Goal: Information Seeking & Learning: Learn about a topic

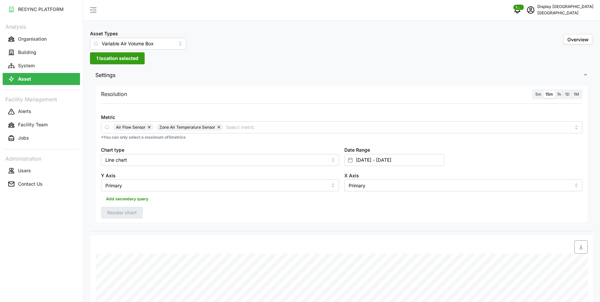
click at [117, 60] on span "1 location selected" at bounding box center [117, 58] width 42 height 11
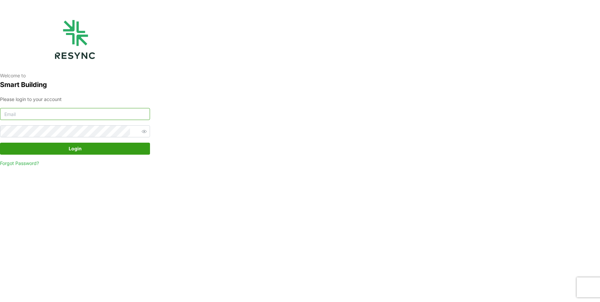
type input "[EMAIL_ADDRESS][DOMAIN_NAME]"
click at [92, 151] on span "Login" at bounding box center [74, 148] width 137 height 11
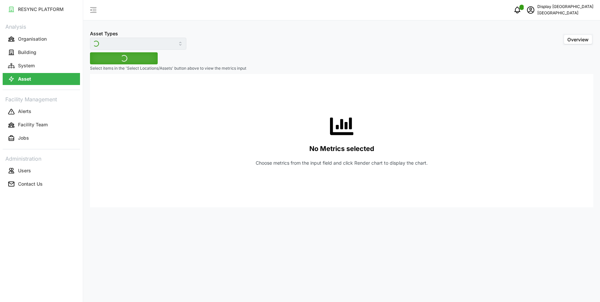
type input "Variable Air Volume Box"
click at [124, 60] on span "Select Locations/Assets" at bounding box center [123, 58] width 55 height 11
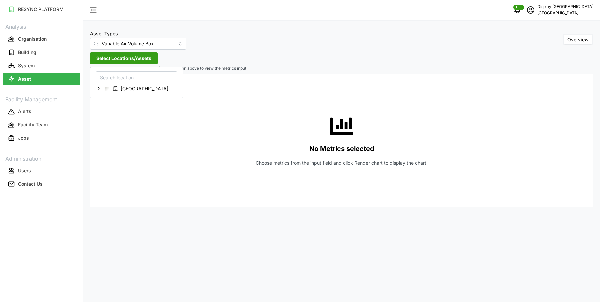
click at [123, 75] on input at bounding box center [137, 77] width 82 height 12
type input "09-01"
click at [97, 86] on icon at bounding box center [98, 88] width 5 height 5
click at [104, 98] on icon at bounding box center [103, 97] width 5 height 5
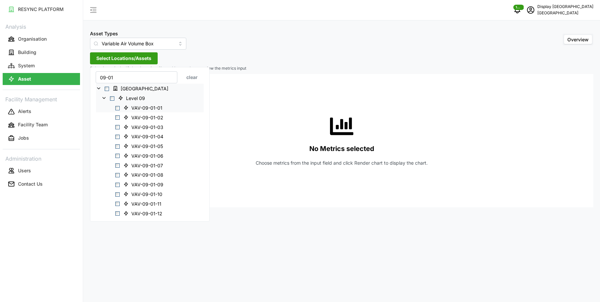
click at [115, 108] on span "Select VAV-09-01-01" at bounding box center [117, 108] width 4 height 4
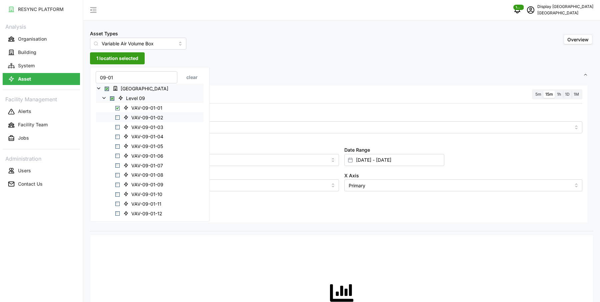
click at [118, 117] on span "Select VAV-09-01-02" at bounding box center [117, 117] width 4 height 4
click at [118, 127] on span "Select VAV-09-01-03" at bounding box center [117, 127] width 4 height 4
click at [117, 147] on span "Select VAV-09-01-05" at bounding box center [117, 146] width 4 height 4
click at [117, 157] on span "Select VAV-09-01-06" at bounding box center [117, 156] width 4 height 4
click at [117, 173] on span "Select VAV-09-01-08" at bounding box center [117, 175] width 4 height 4
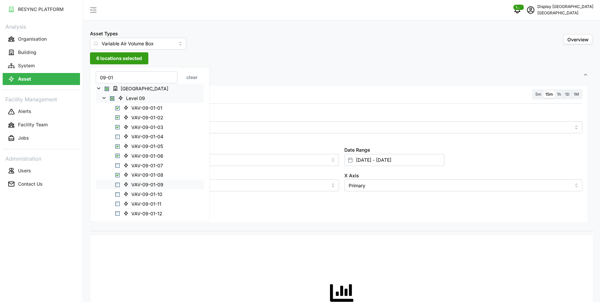
click at [119, 184] on span "Select VAV-09-01-09" at bounding box center [117, 185] width 4 height 4
click at [247, 117] on div "Metric" at bounding box center [341, 123] width 481 height 20
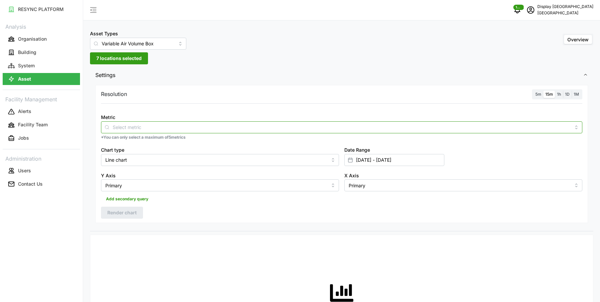
click at [246, 122] on div at bounding box center [341, 127] width 481 height 12
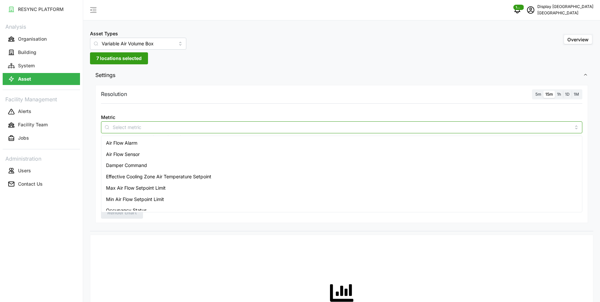
click at [222, 149] on div "Air Flow Sensor" at bounding box center [342, 154] width 478 height 11
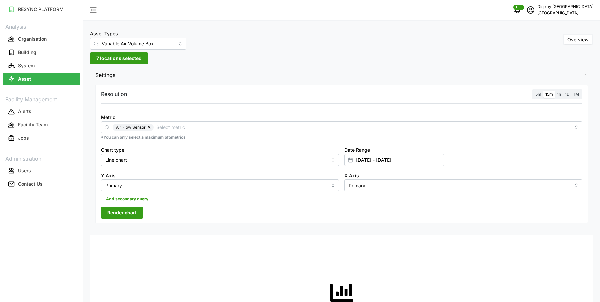
click at [339, 108] on div at bounding box center [341, 107] width 487 height 5
click at [540, 95] on span "5m" at bounding box center [538, 94] width 6 height 5
click at [533, 91] on input "5m" at bounding box center [533, 91] width 0 height 0
click at [550, 95] on span "15m" at bounding box center [549, 94] width 8 height 5
click at [543, 91] on input "15m" at bounding box center [543, 91] width 0 height 0
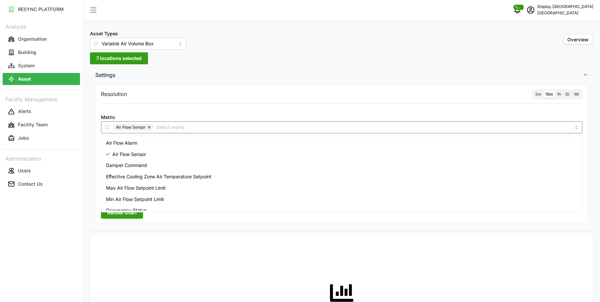
click at [202, 122] on div "Air Flow Sensor" at bounding box center [341, 127] width 481 height 12
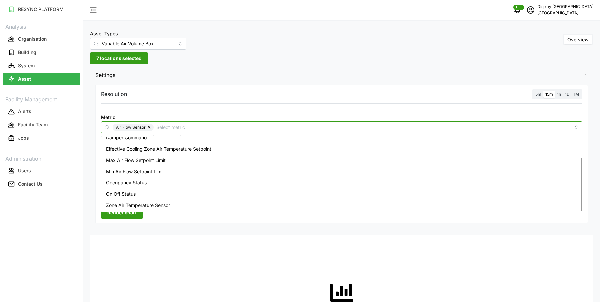
click at [143, 205] on span "Zone Air Temperature Sensor" at bounding box center [138, 205] width 64 height 7
click at [135, 215] on span "Render chart" at bounding box center [121, 212] width 29 height 11
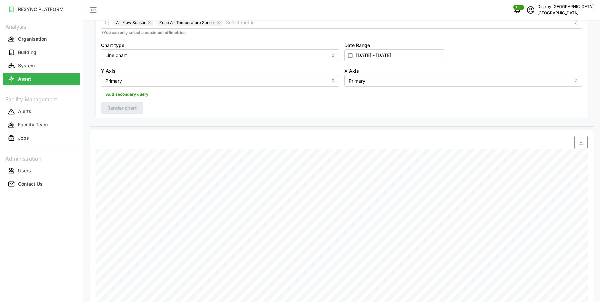
scroll to position [0, 0]
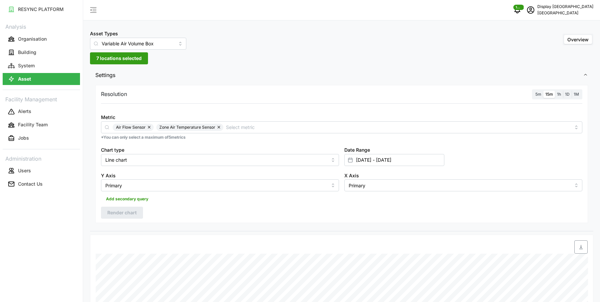
click at [129, 62] on span "7 locations selected" at bounding box center [118, 58] width 45 height 11
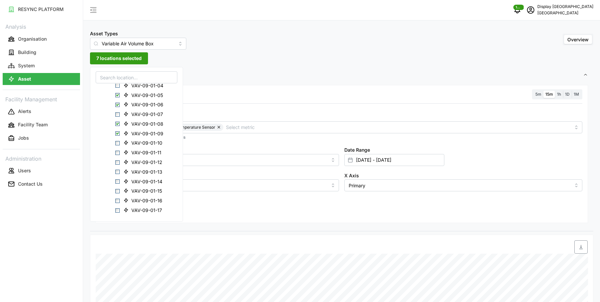
scroll to position [121, 0]
click at [130, 158] on span "VAV-09-01-12" at bounding box center [144, 159] width 46 height 8
click at [117, 130] on span "Select VAV-09-01-09" at bounding box center [117, 131] width 4 height 4
click at [117, 117] on div "VAV-09-01-08" at bounding box center [136, 121] width 81 height 10
click at [117, 119] on span "Select VAV-09-01-08" at bounding box center [117, 121] width 4 height 4
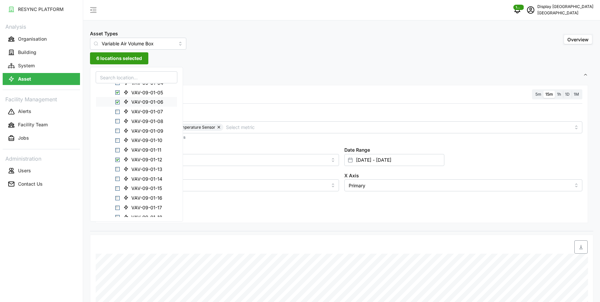
click at [118, 100] on span "Select VAV-09-01-06" at bounding box center [117, 102] width 4 height 4
click at [118, 94] on div "VAV-09-01-05" at bounding box center [136, 92] width 81 height 10
click at [117, 92] on span "Select VAV-09-01-05" at bounding box center [117, 92] width 4 height 4
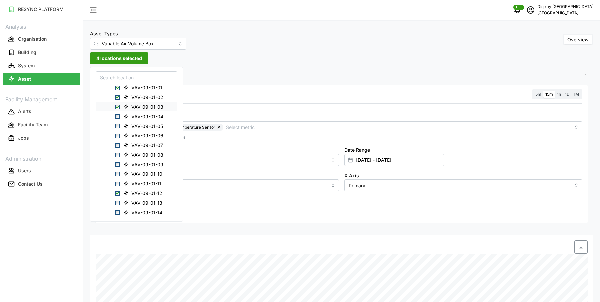
click at [117, 105] on span "Select VAV-09-01-03" at bounding box center [117, 107] width 4 height 4
click at [117, 97] on span "Select VAV-09-01-02" at bounding box center [117, 97] width 4 height 4
click at [116, 87] on span "Select VAV-09-01-01" at bounding box center [117, 88] width 4 height 4
click at [116, 134] on span "Select VAV-09-01-14" at bounding box center [117, 134] width 4 height 4
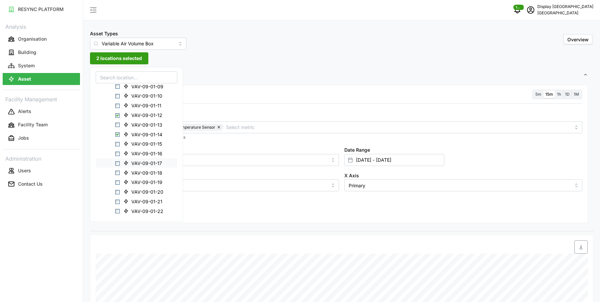
click at [117, 162] on span "Select VAV-09-01-17" at bounding box center [117, 163] width 4 height 4
click at [118, 174] on span "Select VAV-09-01-18" at bounding box center [117, 173] width 4 height 4
click at [121, 194] on span "VAV-09-01-20" at bounding box center [144, 192] width 47 height 8
click at [119, 209] on span "Select VAV-09-01-24" at bounding box center [117, 211] width 4 height 4
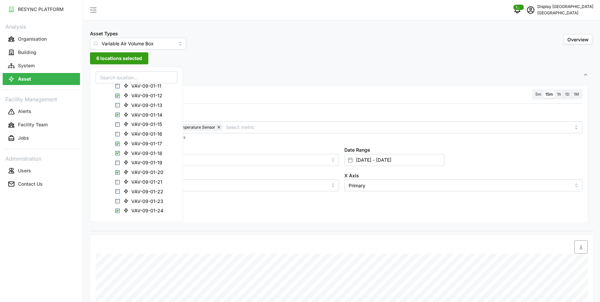
click at [217, 201] on div "Add secondary query" at bounding box center [341, 197] width 481 height 13
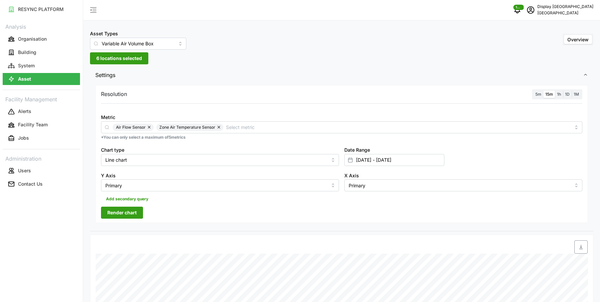
click at [137, 212] on button "Render chart" at bounding box center [122, 213] width 42 height 12
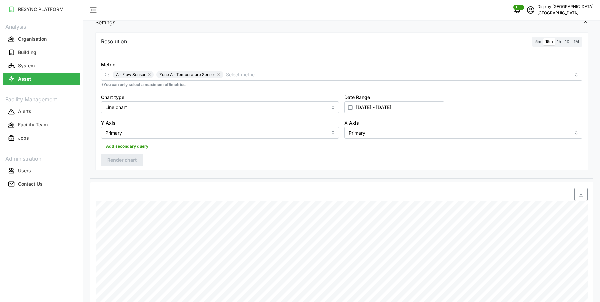
scroll to position [17, 0]
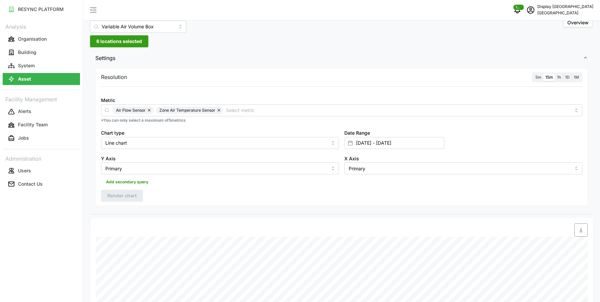
click at [134, 40] on span "6 locations selected" at bounding box center [119, 41] width 46 height 11
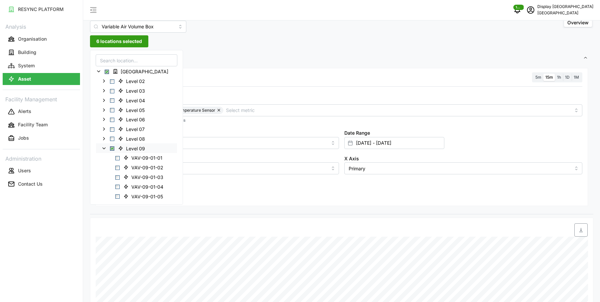
click at [111, 147] on span "Select Level 09" at bounding box center [112, 148] width 4 height 4
click at [105, 149] on icon at bounding box center [103, 147] width 5 height 5
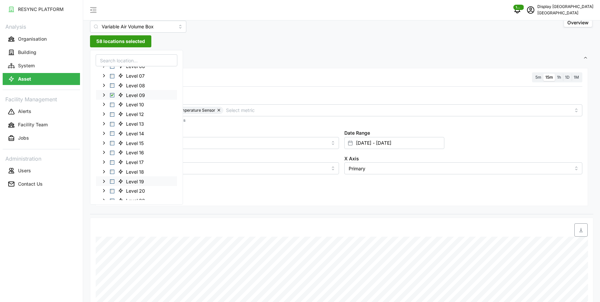
click at [103, 181] on polyline at bounding box center [103, 181] width 1 height 3
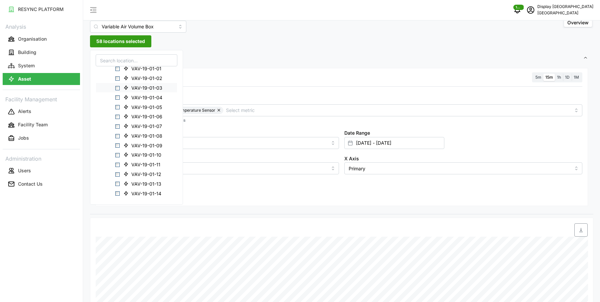
scroll to position [177, 0]
click at [130, 59] on input at bounding box center [137, 60] width 82 height 12
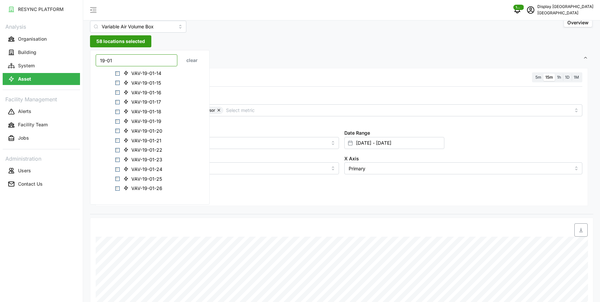
scroll to position [142, 0]
type input "19-01"
click at [121, 159] on span "VAV-19-01-23" at bounding box center [144, 159] width 46 height 8
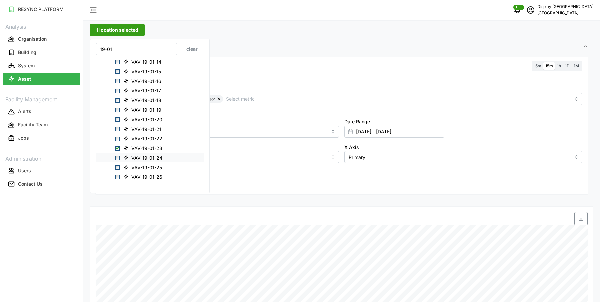
scroll to position [18, 0]
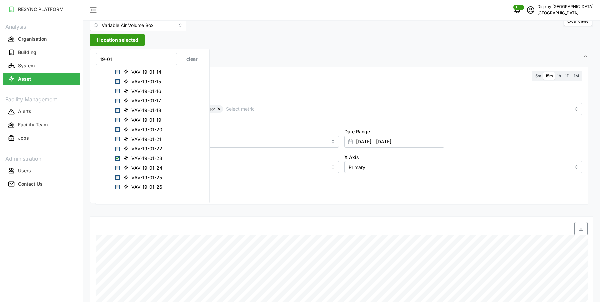
click at [204, 191] on div "Resolution 5m 15m 1h 1D 1M Metric Air Flow Sensor Zone Air Temperature Sensor *…" at bounding box center [341, 136] width 493 height 138
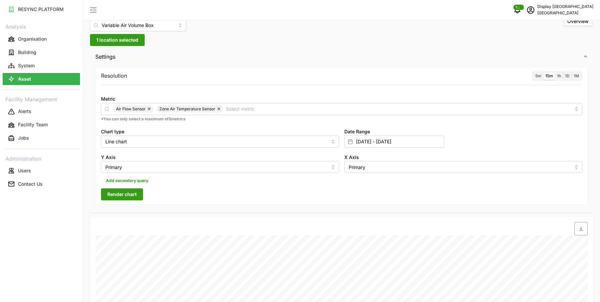
click at [122, 195] on span "Render chart" at bounding box center [121, 194] width 29 height 11
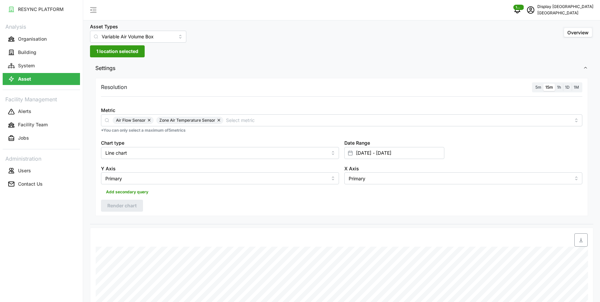
scroll to position [0, 0]
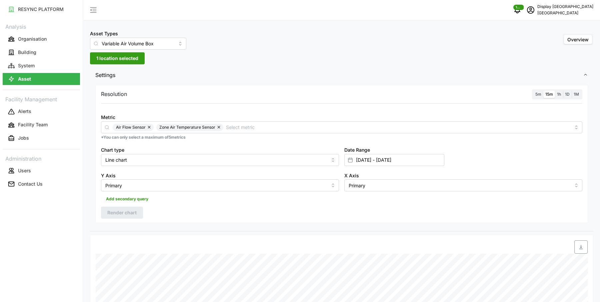
click at [133, 55] on span "1 location selected" at bounding box center [117, 58] width 42 height 11
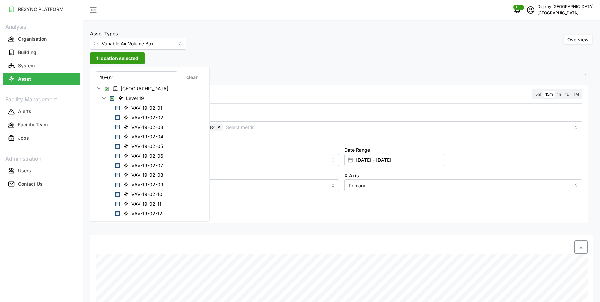
type input "19-02"
click at [152, 149] on span "VAV-19-02-05" at bounding box center [147, 146] width 32 height 7
click at [147, 184] on span "VAV-19-02-20" at bounding box center [147, 186] width 32 height 7
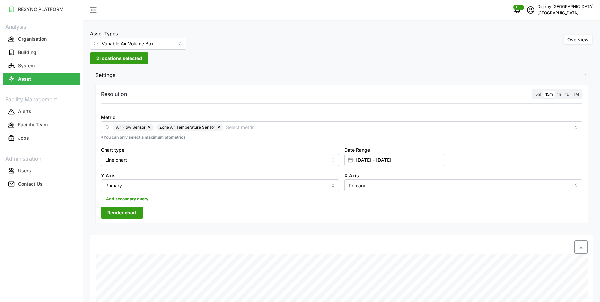
click at [220, 205] on div "Resolution 5m 15m 1h 1D 1M Metric Air Flow Sensor Zone Air Temperature Sensor *…" at bounding box center [341, 154] width 493 height 138
click at [137, 216] on button "Render chart" at bounding box center [122, 213] width 42 height 12
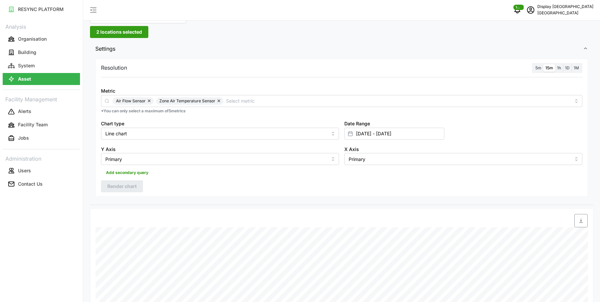
scroll to position [24, 0]
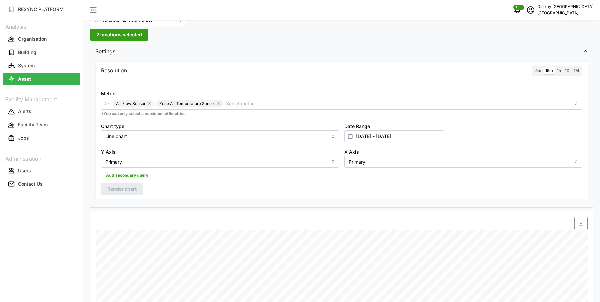
click at [135, 34] on span "2 locations selected" at bounding box center [119, 34] width 46 height 11
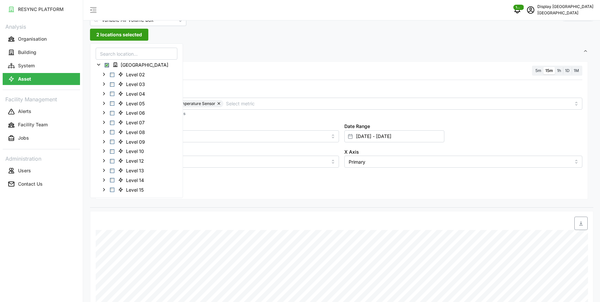
click at [135, 34] on span "2 locations selected" at bounding box center [119, 34] width 46 height 11
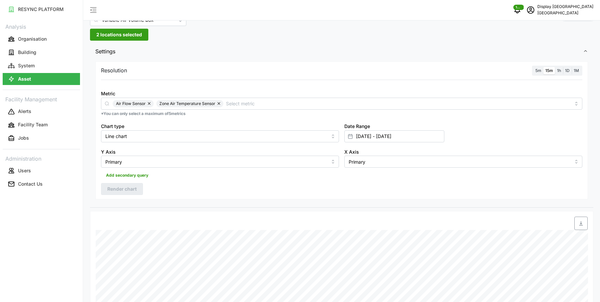
click at [119, 35] on span "2 locations selected" at bounding box center [119, 34] width 46 height 11
type input "23-"
click at [103, 73] on icon at bounding box center [103, 74] width 5 height 5
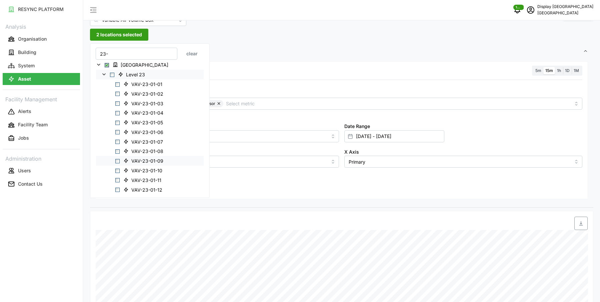
click at [125, 159] on icon at bounding box center [126, 161] width 4 height 4
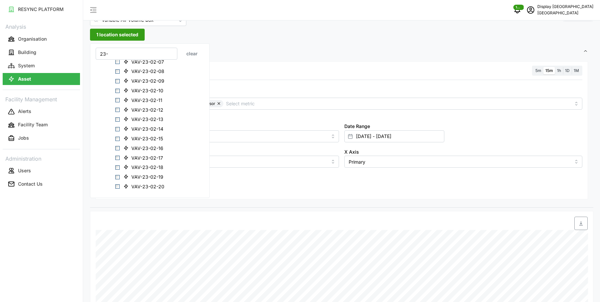
scroll to position [254, 0]
click at [134, 174] on span "VAV-23-02-19" at bounding box center [147, 176] width 32 height 7
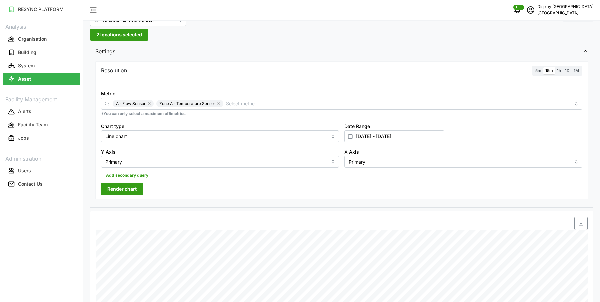
click at [220, 185] on div "Resolution 5m 15m 1h 1D 1M Metric Air Flow Sensor Zone Air Temperature Sensor *…" at bounding box center [341, 130] width 493 height 138
click at [133, 183] on span "Render chart" at bounding box center [121, 188] width 29 height 11
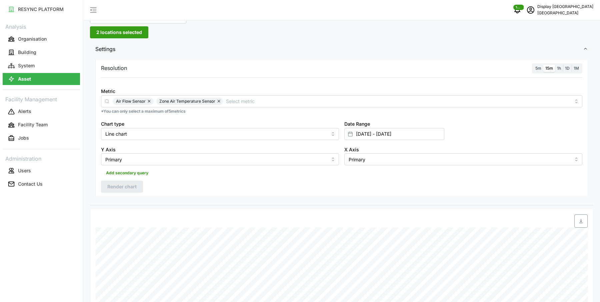
scroll to position [17, 0]
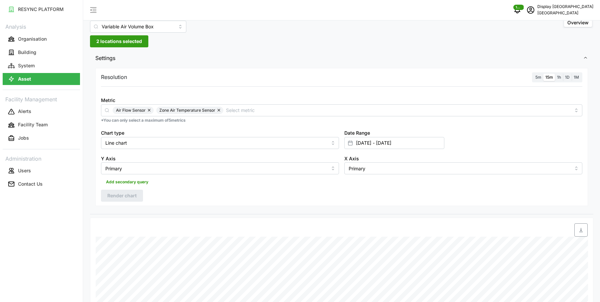
click at [121, 41] on span "2 locations selected" at bounding box center [119, 41] width 46 height 11
type input "24-01-05"
click at [104, 79] on icon at bounding box center [103, 80] width 5 height 5
click at [116, 89] on span "Select VAV-24-01-05" at bounding box center [117, 91] width 4 height 4
click at [135, 193] on span "Render chart" at bounding box center [121, 195] width 29 height 11
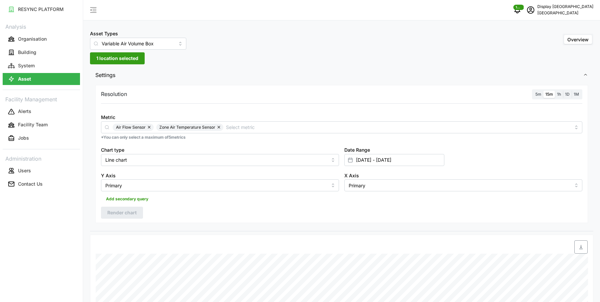
click at [122, 58] on span "1 location selected" at bounding box center [117, 58] width 42 height 11
type input "24-02-15"
click at [117, 111] on div "VAV-24-02-15" at bounding box center [150, 108] width 108 height 10
click at [117, 109] on span "Select VAV-24-02-15" at bounding box center [117, 108] width 4 height 4
click at [125, 215] on span "Render chart" at bounding box center [121, 212] width 29 height 11
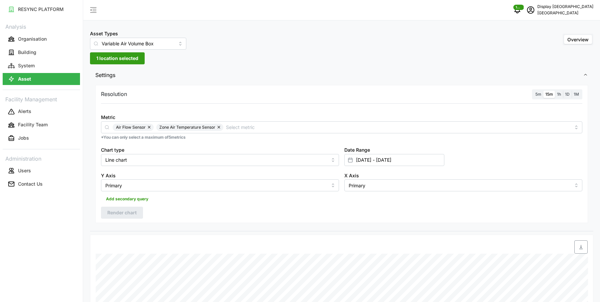
click at [131, 51] on div "Asset Types Variable Air Volume Box Overview 1 location selected Settings Resol…" at bounding box center [341, 250] width 517 height 501
click at [129, 60] on span "1 location selected" at bounding box center [117, 58] width 42 height 11
type input "26-01-06"
click at [101, 98] on div "Level 26" at bounding box center [150, 98] width 108 height 10
click at [105, 98] on icon at bounding box center [103, 97] width 5 height 5
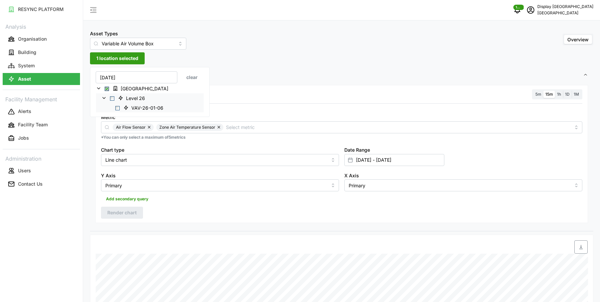
click at [117, 108] on span "Select VAV-26-01-06" at bounding box center [117, 108] width 4 height 4
click at [128, 212] on span "Render chart" at bounding box center [121, 212] width 29 height 11
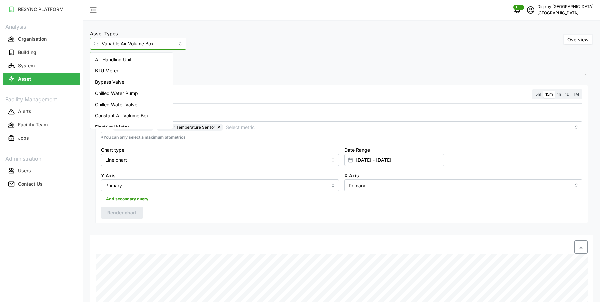
click at [159, 42] on input "Variable Air Volume Box" at bounding box center [138, 44] width 96 height 12
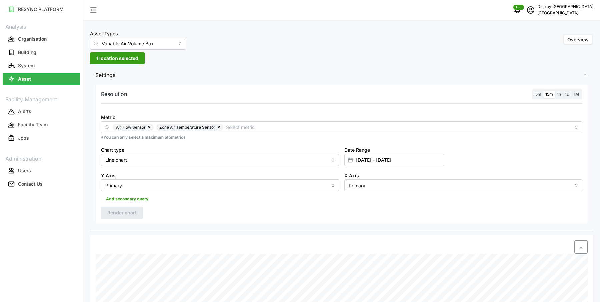
click at [212, 45] on div "Asset Types Variable Air Volume Box Overview" at bounding box center [341, 39] width 503 height 20
click at [129, 53] on span "1 location selected" at bounding box center [117, 58] width 42 height 11
type input "27-"
click at [105, 98] on icon at bounding box center [103, 97] width 5 height 5
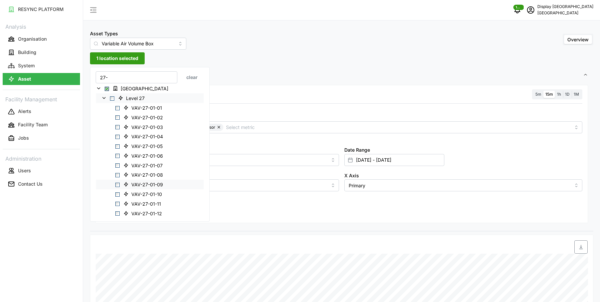
click at [147, 183] on span "VAV-27-01-09" at bounding box center [147, 184] width 32 height 7
click at [147, 157] on span "VAV-27-01-14" at bounding box center [146, 158] width 31 height 7
click at [214, 199] on div "Add secondary query" at bounding box center [341, 197] width 481 height 13
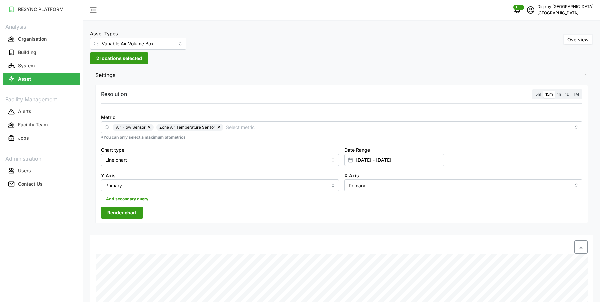
click at [128, 215] on span "Render chart" at bounding box center [121, 212] width 29 height 11
click at [119, 61] on span "2 locations selected" at bounding box center [119, 58] width 46 height 11
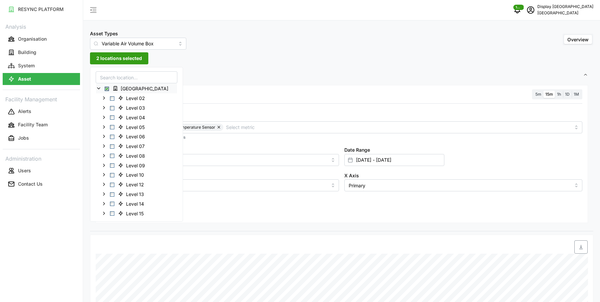
click at [105, 87] on span "Select Office Tower" at bounding box center [107, 89] width 4 height 4
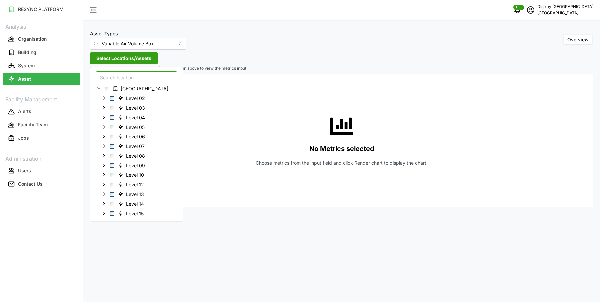
click at [112, 82] on input at bounding box center [137, 77] width 82 height 12
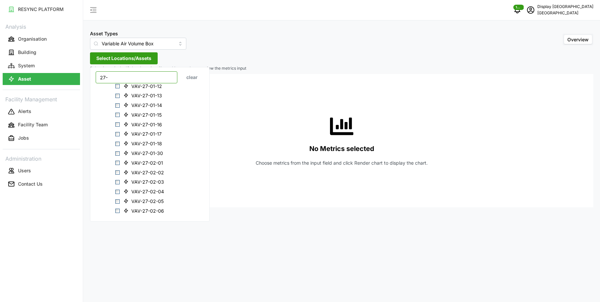
scroll to position [129, 0]
type input "27-"
click at [134, 159] on span "VAV-27-02-01" at bounding box center [147, 161] width 32 height 7
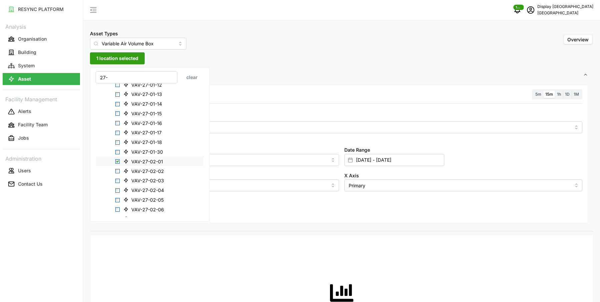
click at [131, 159] on span "VAV-27-02-01" at bounding box center [147, 161] width 32 height 7
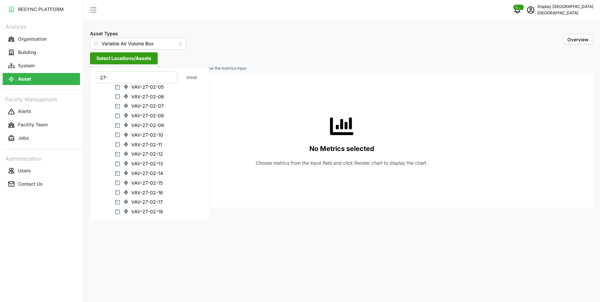
scroll to position [225, 0]
click at [141, 111] on span "VAV-27-02-06" at bounding box center [147, 112] width 33 height 7
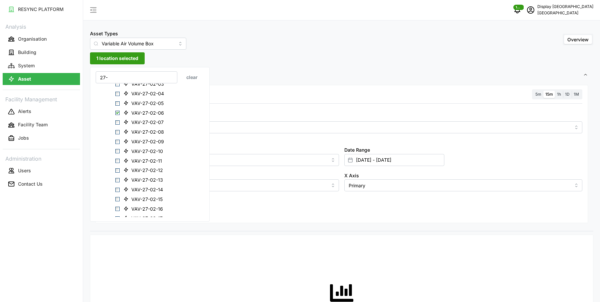
click at [241, 113] on div "Metric" at bounding box center [341, 123] width 481 height 20
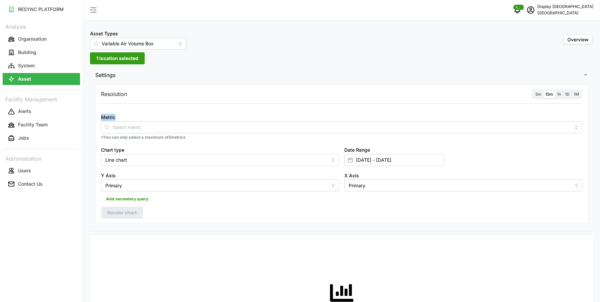
click at [241, 113] on div "Metric" at bounding box center [341, 123] width 481 height 20
click at [217, 129] on input "Metric" at bounding box center [342, 126] width 458 height 7
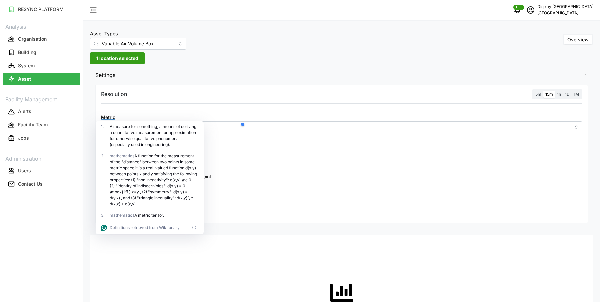
click at [192, 155] on div "mathematics A function for the measurement of the "distance" between two points…" at bounding box center [154, 180] width 89 height 54
click at [228, 137] on p "*You can only select a maximum of 5 metrics" at bounding box center [341, 138] width 481 height 6
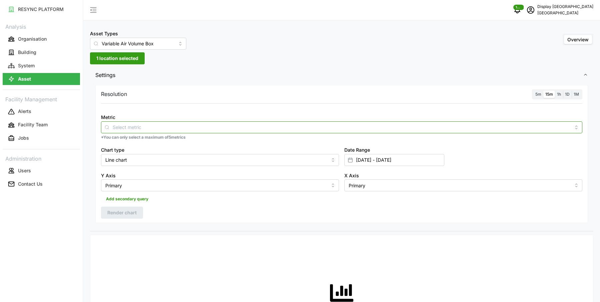
click at [225, 128] on input "Metric" at bounding box center [342, 126] width 458 height 7
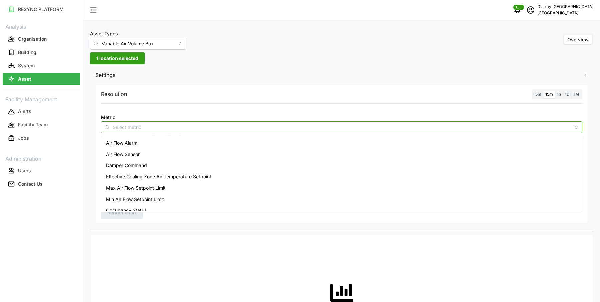
click at [207, 150] on div "Air Flow Sensor" at bounding box center [342, 154] width 478 height 11
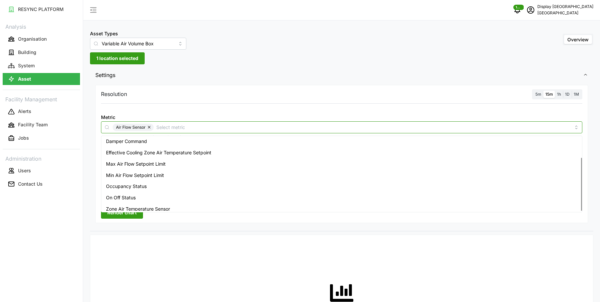
scroll to position [28, 0]
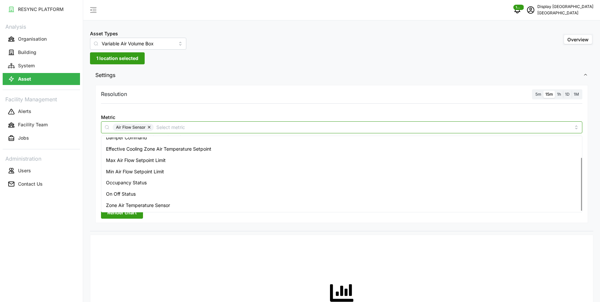
click at [174, 203] on div "Zone Air Temperature Sensor" at bounding box center [342, 205] width 478 height 11
click at [130, 216] on span "Render chart" at bounding box center [121, 212] width 29 height 11
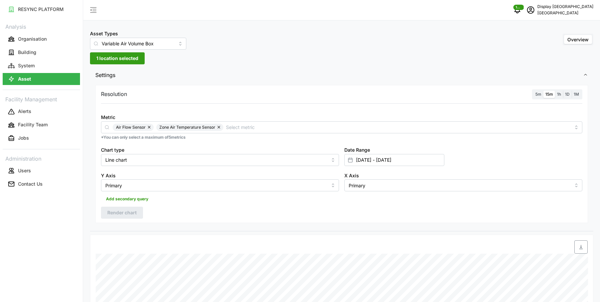
click at [126, 59] on span "1 location selected" at bounding box center [117, 58] width 42 height 11
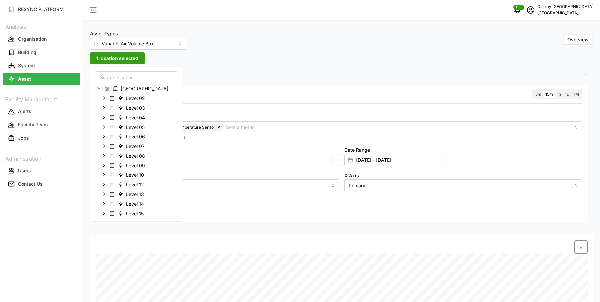
click at [285, 70] on span "Settings" at bounding box center [339, 75] width 488 height 16
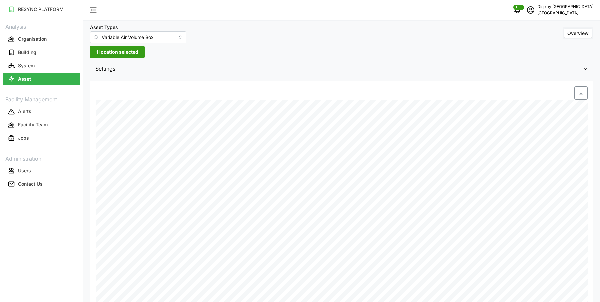
scroll to position [0, 0]
click at [110, 58] on span "1 location selected" at bounding box center [117, 58] width 42 height 11
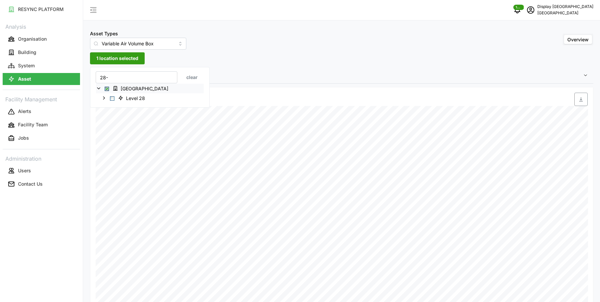
type input "28-"
click at [102, 98] on icon at bounding box center [103, 97] width 5 height 5
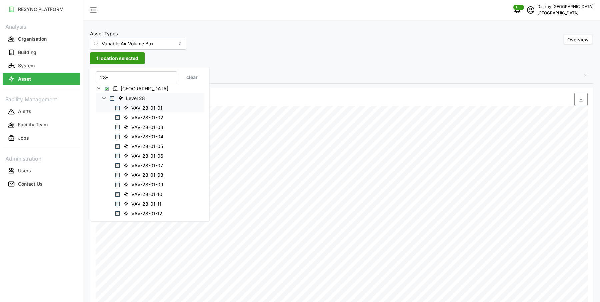
click at [151, 105] on span "VAV-28-01-01" at bounding box center [146, 108] width 31 height 7
click at [152, 125] on span "VAV-28-01-03" at bounding box center [147, 127] width 32 height 7
click at [155, 155] on span "VAV-28-01-06" at bounding box center [147, 156] width 32 height 7
click at [140, 184] on span "VAV-28-02-10" at bounding box center [147, 183] width 32 height 7
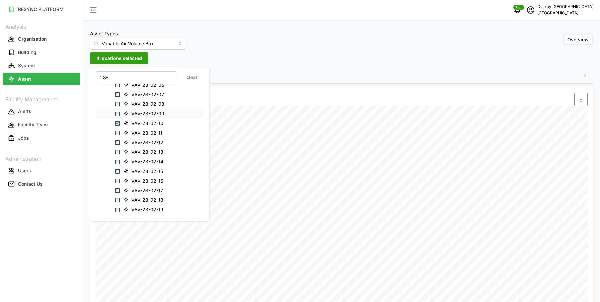
scroll to position [249, 0]
click at [149, 184] on span "VAV-28-02-17" at bounding box center [147, 184] width 32 height 7
click at [140, 175] on span "VAV-28-02-19" at bounding box center [147, 176] width 32 height 7
click at [144, 193] on span "VAV-28-02-21" at bounding box center [147, 195] width 32 height 7
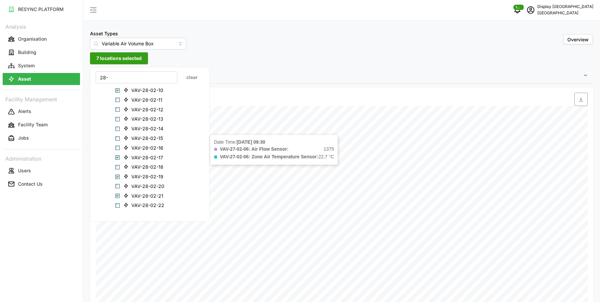
click at [248, 68] on span "Settings" at bounding box center [339, 75] width 488 height 16
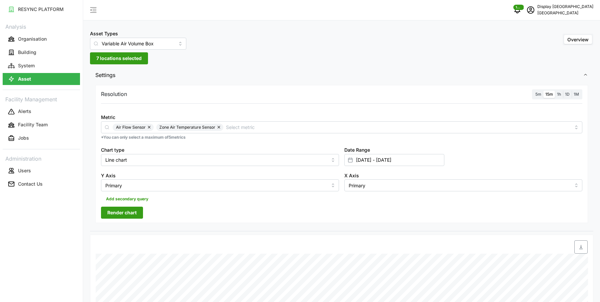
click at [123, 217] on span "Render chart" at bounding box center [121, 212] width 29 height 11
click at [110, 60] on span "7 locations selected" at bounding box center [118, 58] width 45 height 11
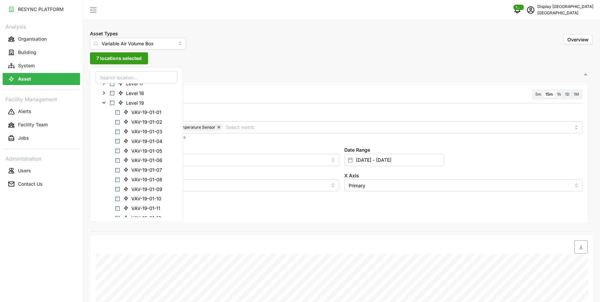
scroll to position [149, 0]
click at [104, 103] on icon at bounding box center [103, 101] width 5 height 5
click at [105, 131] on icon at bounding box center [103, 130] width 5 height 5
click at [104, 140] on polyline at bounding box center [104, 140] width 3 height 1
click at [104, 159] on polyline at bounding box center [104, 159] width 3 height 1
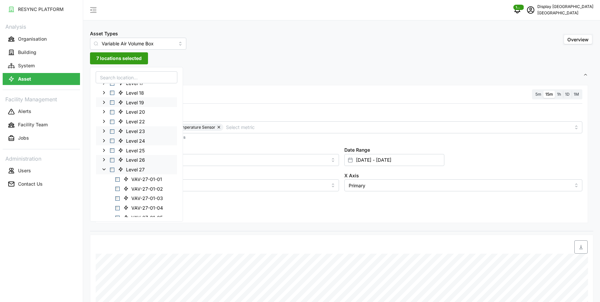
click at [104, 171] on div "Level 27" at bounding box center [136, 170] width 81 height 10
click at [103, 168] on icon at bounding box center [103, 169] width 5 height 5
click at [104, 176] on icon at bounding box center [103, 178] width 5 height 5
click at [105, 187] on icon at bounding box center [103, 188] width 5 height 5
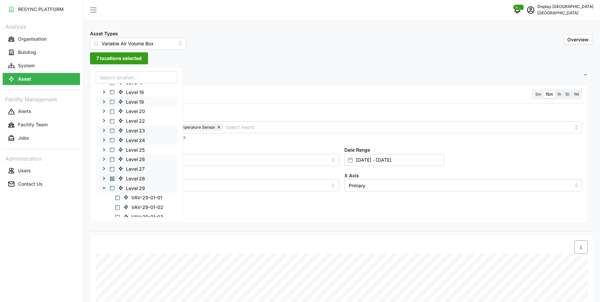
click at [104, 187] on icon at bounding box center [103, 187] width 5 height 5
click at [104, 197] on polyline at bounding box center [103, 197] width 1 height 3
click at [104, 196] on icon at bounding box center [103, 197] width 5 height 5
click at [103, 204] on icon at bounding box center [103, 204] width 5 height 5
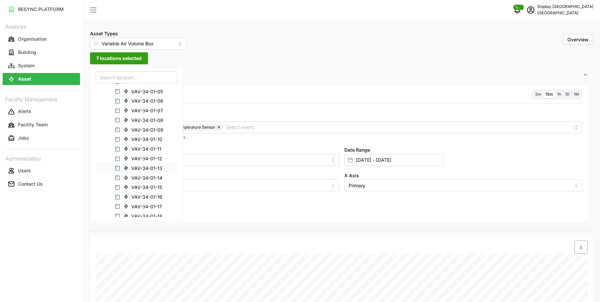
scroll to position [343, 0]
click at [127, 196] on icon at bounding box center [125, 195] width 5 height 5
click at [119, 204] on span "Select VAV-34-01-17" at bounding box center [117, 206] width 4 height 4
click at [134, 185] on span "VAV-34-01-22" at bounding box center [147, 186] width 32 height 7
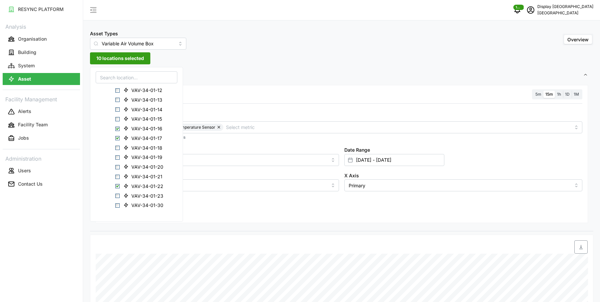
click at [193, 205] on div "Resolution 5m 15m 1h 1D 1M Metric Air Flow Sensor Zone Air Temperature Sensor *…" at bounding box center [341, 154] width 493 height 138
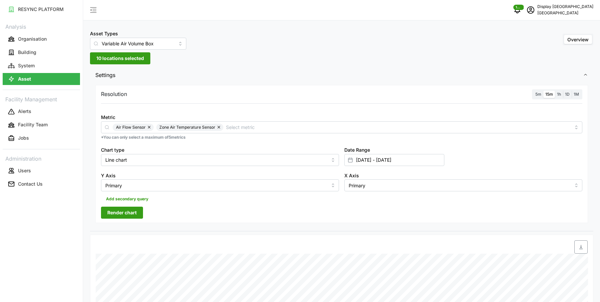
click at [125, 56] on span "10 locations selected" at bounding box center [120, 58] width 48 height 11
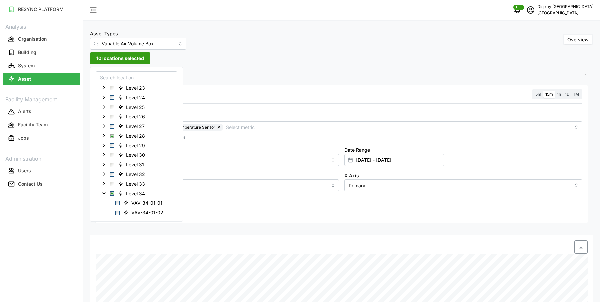
scroll to position [195, 0]
click at [113, 132] on span "Select Level 28" at bounding box center [112, 133] width 4 height 4
click at [212, 59] on div "Asset Types Variable Air Volume Box Overview 3 locations selected Settings Reso…" at bounding box center [341, 250] width 517 height 501
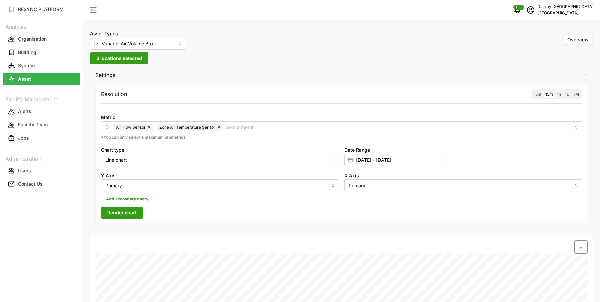
click at [117, 211] on span "Render chart" at bounding box center [121, 212] width 29 height 11
click at [141, 40] on input "Variable Air Volume Box" at bounding box center [138, 44] width 96 height 12
click at [244, 61] on div "Asset Types Variable Air Volume Box Overview 3 locations selected Settings Reso…" at bounding box center [341, 250] width 517 height 501
click at [116, 61] on span "3 locations selected" at bounding box center [119, 58] width 46 height 11
click at [117, 57] on span "3 locations selected" at bounding box center [119, 58] width 46 height 11
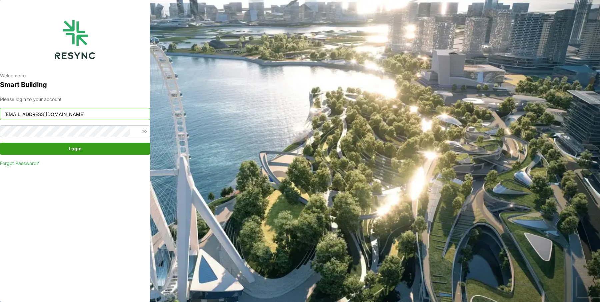
click at [85, 116] on input "south_beach_tower_display@resynctech.com" at bounding box center [75, 114] width 150 height 12
type input "ciputra_display@resynctech.com"
click at [100, 149] on span "Login" at bounding box center [74, 148] width 137 height 11
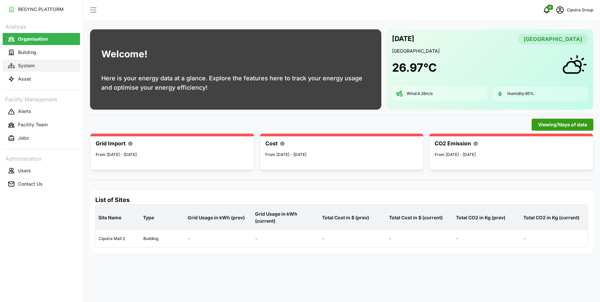
click at [46, 64] on button "System" at bounding box center [41, 66] width 77 height 12
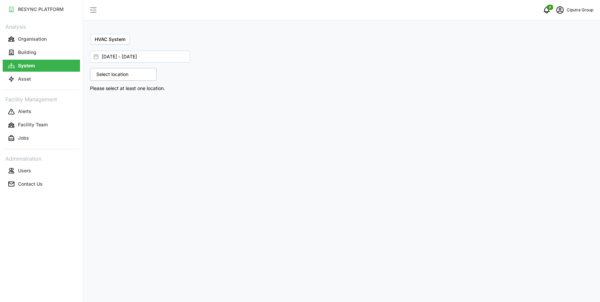
click at [38, 72] on link "System" at bounding box center [41, 65] width 77 height 13
click at [37, 78] on button "Asset" at bounding box center [41, 79] width 77 height 12
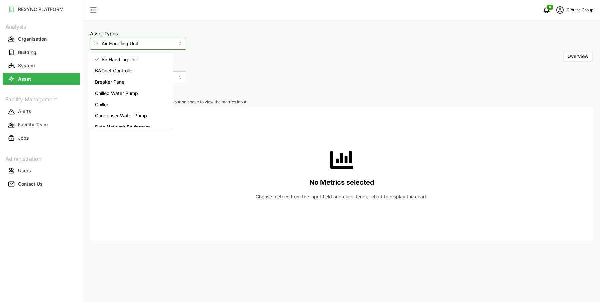
click at [122, 41] on input "Air Handling Unit" at bounding box center [138, 44] width 96 height 12
click at [125, 103] on div "Chiller" at bounding box center [132, 104] width 80 height 11
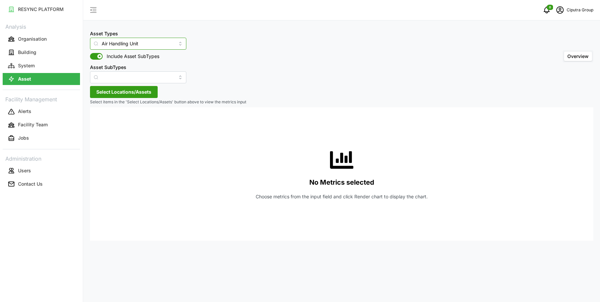
type input "Chiller"
click at [134, 89] on span "Select Locations/Assets" at bounding box center [123, 91] width 55 height 11
click at [105, 121] on span "Select Ciputra World Surabaya" at bounding box center [107, 122] width 4 height 4
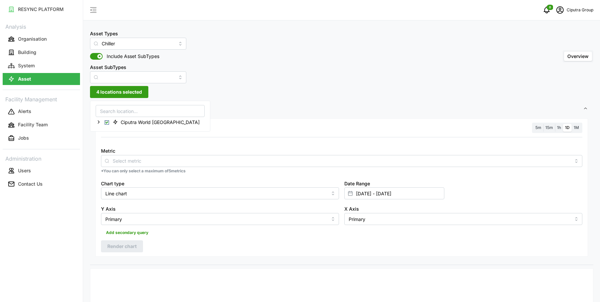
click at [155, 167] on div "Metric *You can only select a maximum of 5 metrics" at bounding box center [341, 160] width 487 height 33
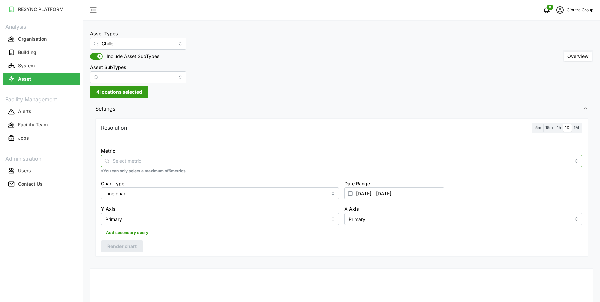
click at [150, 162] on input "Metric" at bounding box center [342, 160] width 458 height 7
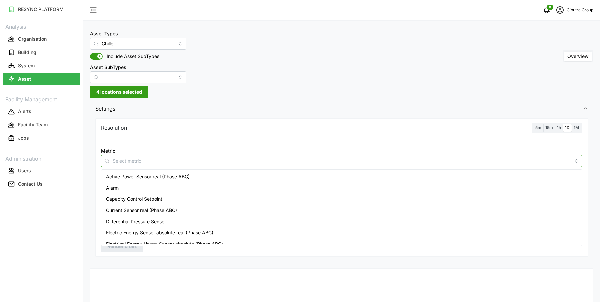
click at [165, 176] on span "Active Power Sensor real (Phase ABC)" at bounding box center [148, 176] width 84 height 7
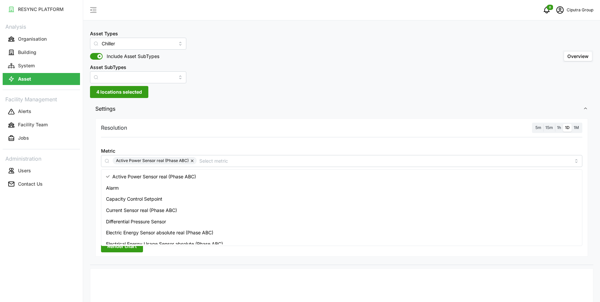
click at [558, 127] on span "1h" at bounding box center [559, 127] width 4 height 5
click at [555, 124] on input "1h" at bounding box center [555, 124] width 0 height 0
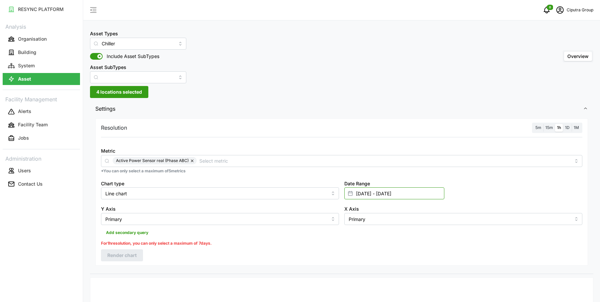
click at [374, 193] on input "[DATE] - [DATE]" at bounding box center [394, 193] width 100 height 12
click at [383, 133] on button "10" at bounding box center [384, 134] width 12 height 12
type input "[DATE] - [DATE]"
type input "[DATE]"
click at [392, 133] on button "11" at bounding box center [396, 134] width 12 height 12
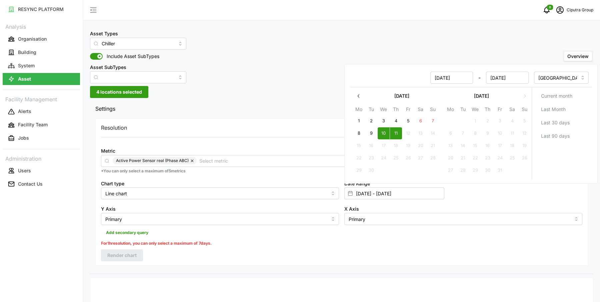
click at [177, 255] on div "Resolution 5m 15m 1h 1D 1M Metric Active Power Sensor real (Phase ABC) *You can…" at bounding box center [341, 191] width 493 height 147
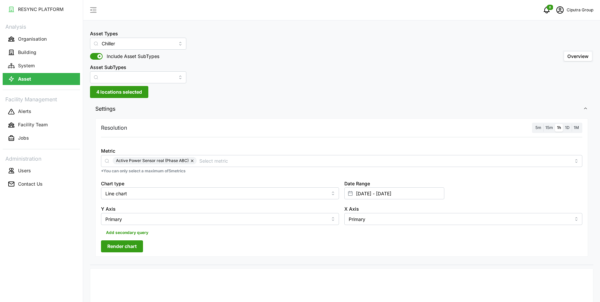
click at [144, 254] on div "Resolution 5m 15m 1h 1D 1M Metric Active Power Sensor real (Phase ABC) *You can…" at bounding box center [341, 187] width 493 height 138
click at [130, 243] on span "Render chart" at bounding box center [121, 246] width 29 height 11
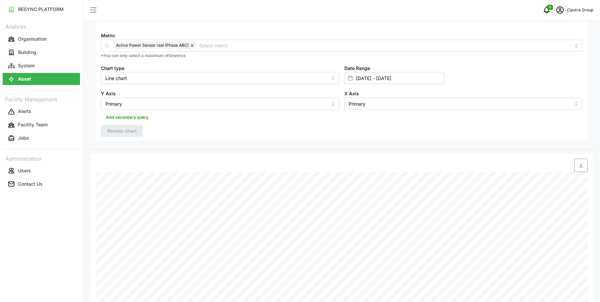
scroll to position [106, 0]
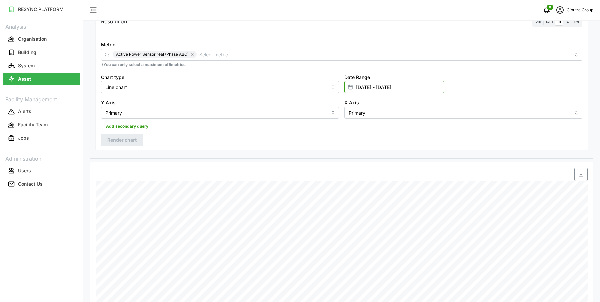
click at [371, 90] on input "[DATE] - [DATE]" at bounding box center [394, 87] width 100 height 12
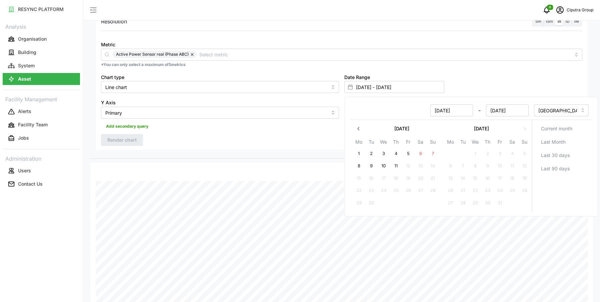
click at [372, 163] on button "9" at bounding box center [371, 166] width 12 height 12
type input "[DATE] - [DATE]"
type input "[DATE]"
click at [358, 163] on button "8" at bounding box center [359, 166] width 12 height 12
type input "08 Sep 2025 - 09 Sep 2025"
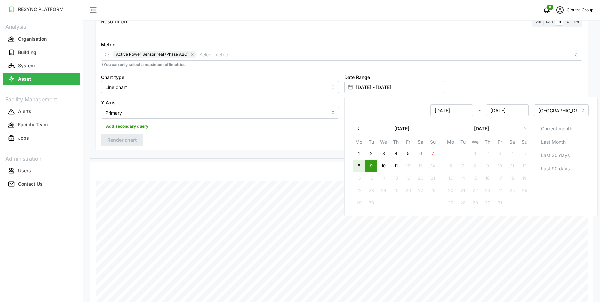
type input "08 Sep 2025"
type input "[DATE]"
click at [257, 131] on div "Add secondary query" at bounding box center [341, 125] width 481 height 13
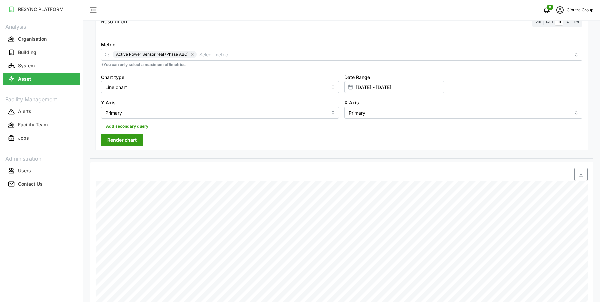
click at [135, 134] on span "Render chart" at bounding box center [121, 139] width 29 height 11
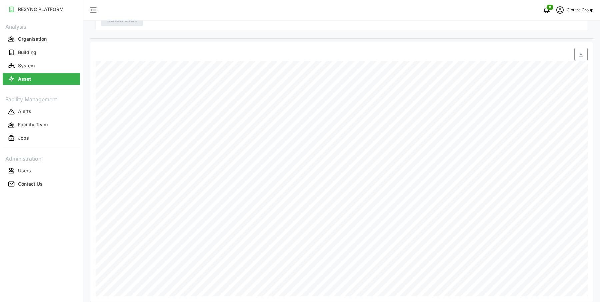
scroll to position [232, 0]
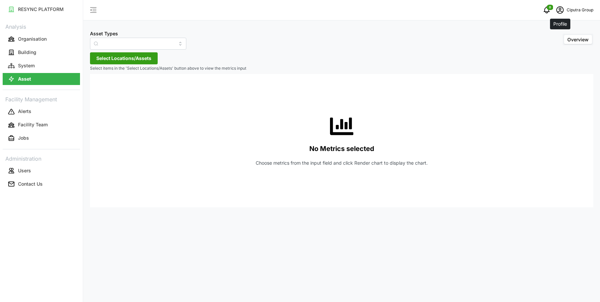
click at [566, 9] on span "schedule" at bounding box center [560, 10] width 13 height 13
click at [555, 52] on div "Logout" at bounding box center [568, 50] width 47 height 7
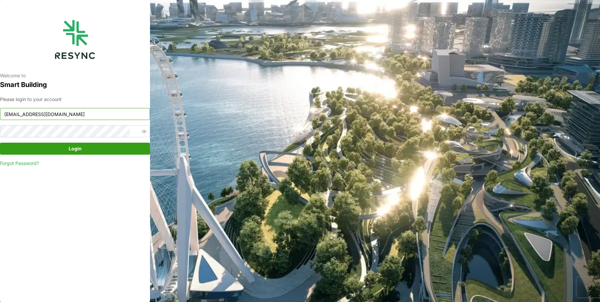
click at [45, 109] on input "ciputra_display@resynctech.com" at bounding box center [75, 114] width 150 height 12
type input "south_beach_tower_display@resynctech.com"
click at [109, 145] on span "Login" at bounding box center [74, 148] width 137 height 11
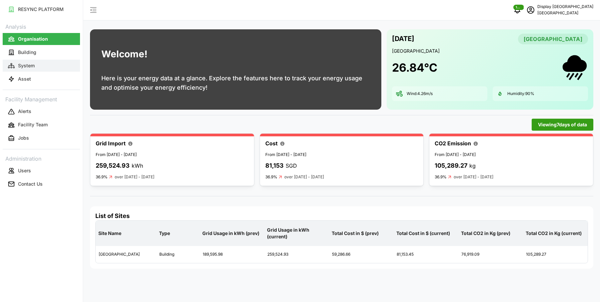
click at [41, 66] on button "System" at bounding box center [41, 66] width 77 height 12
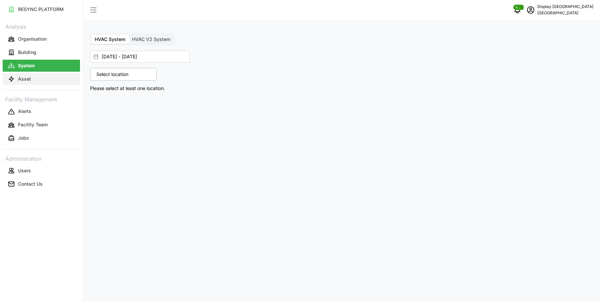
click at [40, 75] on button "Asset" at bounding box center [41, 79] width 77 height 12
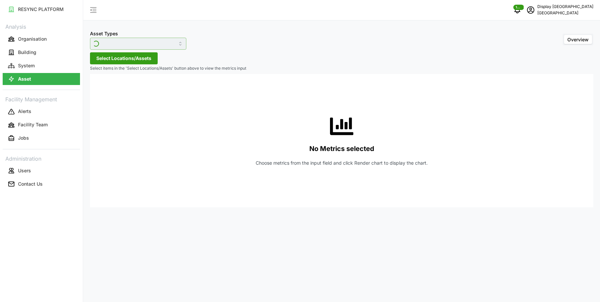
click at [128, 46] on input "Asset Types" at bounding box center [138, 44] width 96 height 12
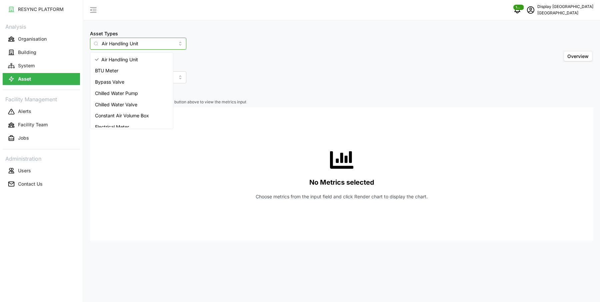
scroll to position [73, 0]
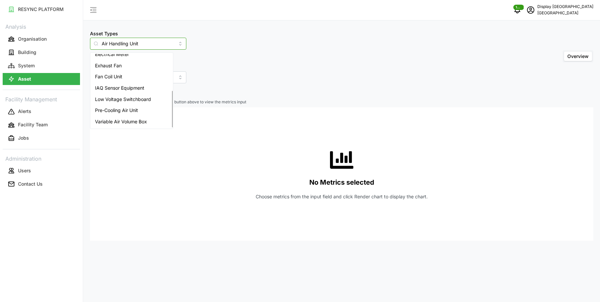
click at [126, 123] on span "Variable Air Volume Box" at bounding box center [121, 121] width 52 height 7
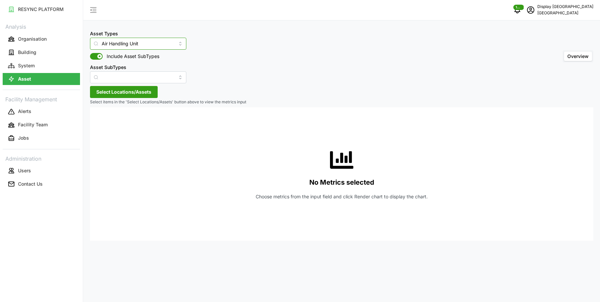
type input "Variable Air Volume Box"
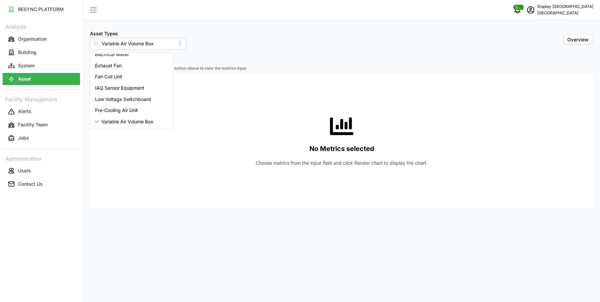
click at [208, 85] on div "No Metrics selected Choose metrics from the input field and click Render chart …" at bounding box center [341, 140] width 493 height 133
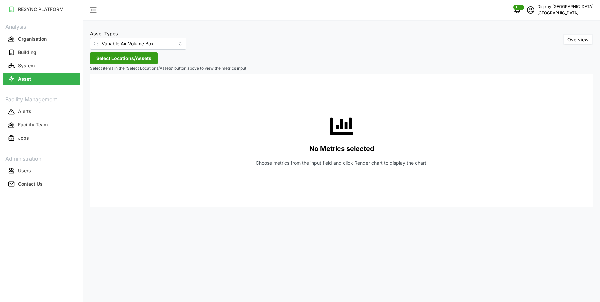
click at [118, 57] on span "Select Locations/Assets" at bounding box center [123, 58] width 55 height 11
click at [100, 86] on icon at bounding box center [98, 88] width 5 height 5
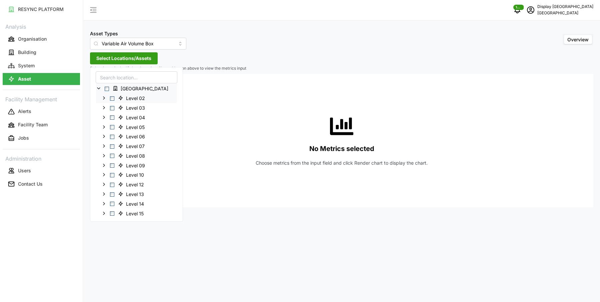
click at [104, 97] on icon at bounding box center [103, 97] width 5 height 5
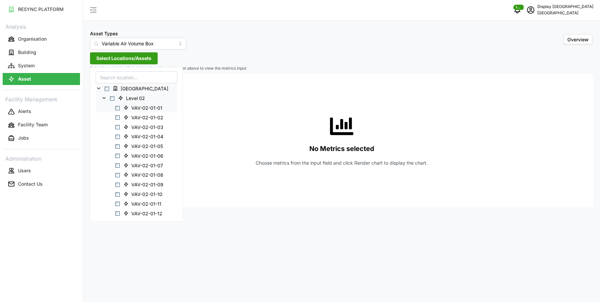
click at [115, 108] on span "Select VAV-02-01-01" at bounding box center [117, 108] width 4 height 4
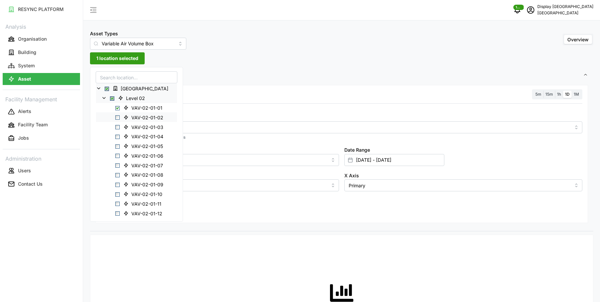
click at [119, 117] on span "Select VAV-02-01-02" at bounding box center [117, 117] width 4 height 4
click at [117, 127] on span "Select VAV-02-01-03" at bounding box center [117, 127] width 4 height 4
click at [118, 135] on span "Select VAV-02-01-04" at bounding box center [117, 137] width 4 height 4
click at [118, 144] on span "Select VAV-02-01-05" at bounding box center [117, 146] width 4 height 4
click at [119, 154] on span "Select VAV-02-01-06" at bounding box center [117, 156] width 4 height 4
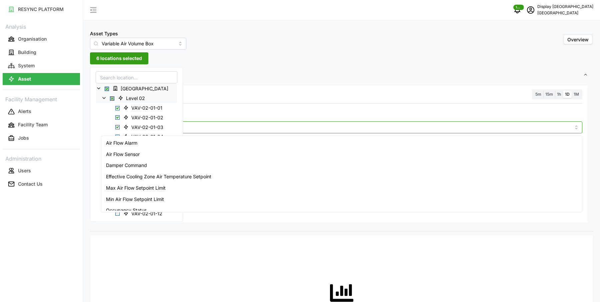
click at [207, 128] on input "Metric" at bounding box center [342, 126] width 458 height 7
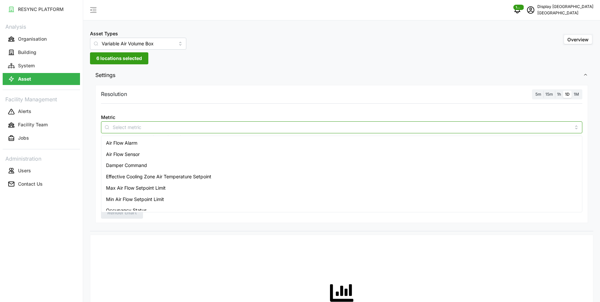
click at [170, 151] on div "Air Flow Sensor" at bounding box center [342, 154] width 478 height 11
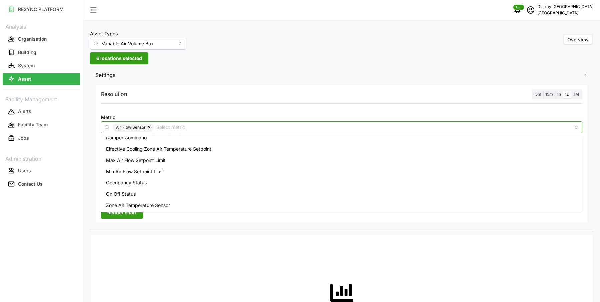
scroll to position [0, 0]
click at [158, 204] on span "Zone Air Temperature Sensor" at bounding box center [138, 204] width 64 height 7
click at [548, 95] on span "15m" at bounding box center [549, 93] width 8 height 5
click at [543, 90] on input "15m" at bounding box center [543, 90] width 0 height 0
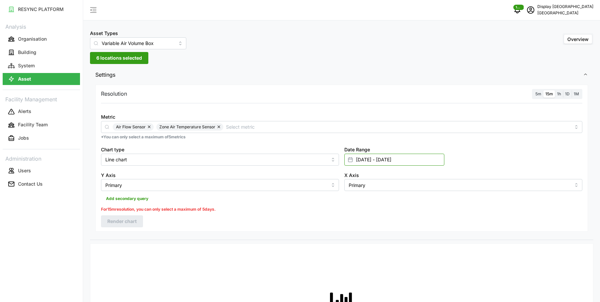
click at [369, 159] on input "[DATE] - [DATE]" at bounding box center [394, 160] width 100 height 12
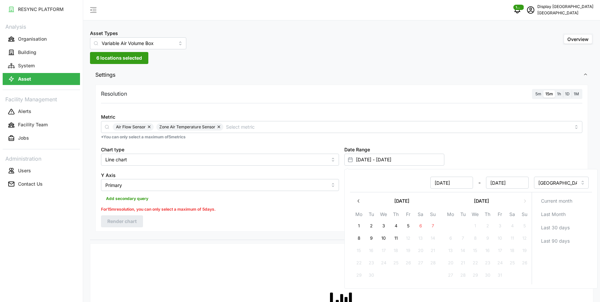
click at [383, 237] on button "10" at bounding box center [384, 238] width 12 height 12
type input "[DATE] - [DATE]"
type input "[DATE]"
click at [393, 238] on button "11" at bounding box center [396, 238] width 12 height 12
click at [246, 236] on div "Resolution 5m 15m 1h 1D 1M Metric Air Flow Sensor Zone Air Temperature Sensor *…" at bounding box center [341, 161] width 503 height 157
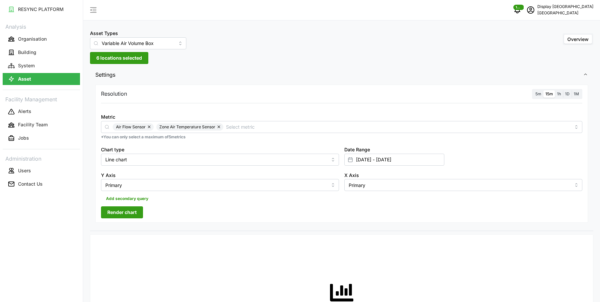
click at [138, 213] on button "Render chart" at bounding box center [122, 212] width 42 height 12
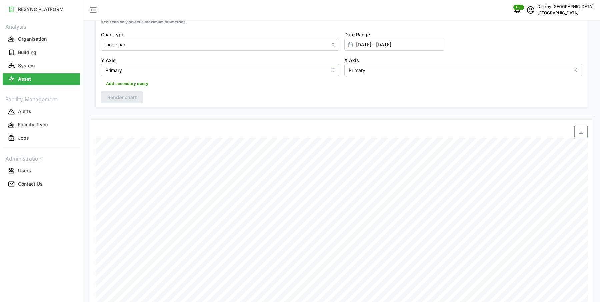
scroll to position [110, 0]
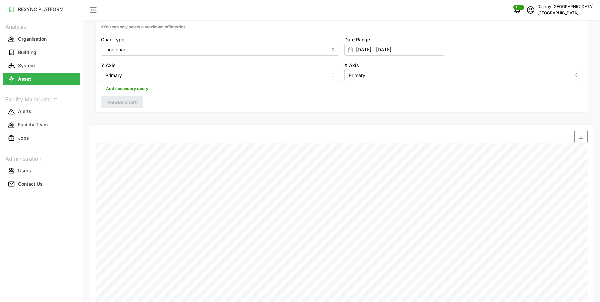
click at [365, 41] on label "Date Range" at bounding box center [357, 39] width 26 height 7
click at [365, 44] on input "[DATE] - [DATE]" at bounding box center [394, 50] width 100 height 12
click at [366, 47] on input "[DATE] - [DATE]" at bounding box center [394, 50] width 100 height 12
click at [370, 127] on button "9" at bounding box center [371, 128] width 12 height 12
type input "[DATE] - [DATE]"
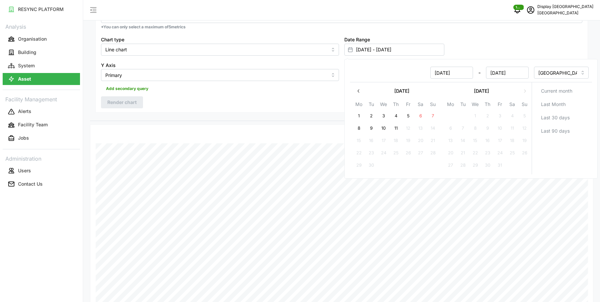
type input "[DATE]"
click at [394, 127] on button "11" at bounding box center [396, 128] width 12 height 12
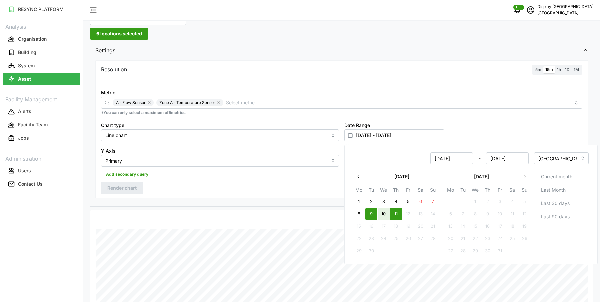
scroll to position [18, 0]
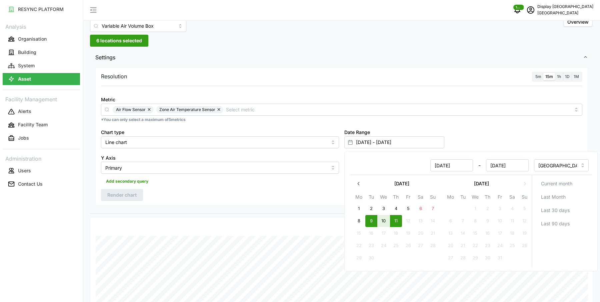
click at [153, 186] on div "Resolution 5m 15m 1h 1D 1M Metric Air Flow Sensor Zone Air Temperature Sensor *…" at bounding box center [341, 136] width 493 height 138
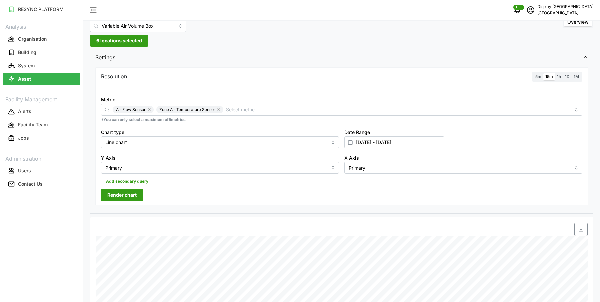
click at [124, 193] on span "Render chart" at bounding box center [121, 194] width 29 height 11
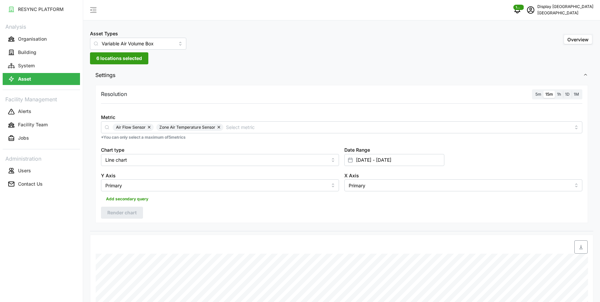
click at [132, 59] on span "6 locations selected" at bounding box center [119, 58] width 46 height 11
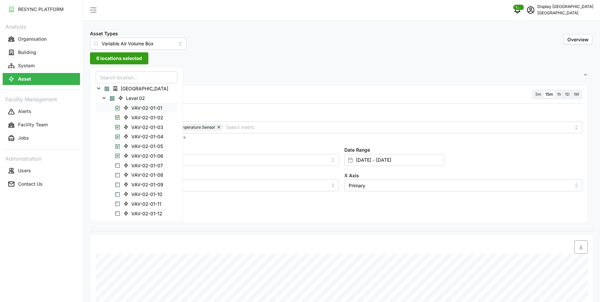
click at [117, 106] on span "Select VAV-02-01-01" at bounding box center [117, 108] width 4 height 4
click at [118, 115] on span "Select VAV-02-01-02" at bounding box center [117, 117] width 4 height 4
click at [118, 123] on div "VAV-02-01-03" at bounding box center [136, 127] width 81 height 10
click at [118, 128] on span "Select VAV-02-01-03" at bounding box center [117, 127] width 4 height 4
click at [118, 137] on span "Select VAV-02-01-04" at bounding box center [117, 137] width 4 height 4
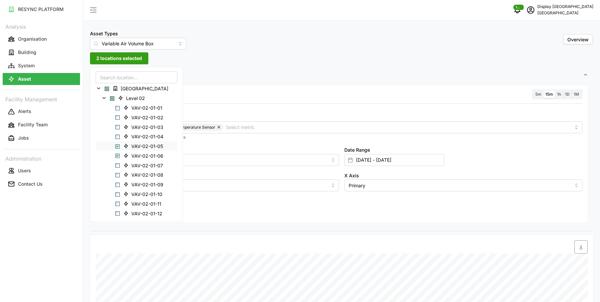
click at [118, 145] on span "Select VAV-02-01-05" at bounding box center [117, 146] width 4 height 4
click at [118, 154] on span "Select VAV-02-01-06" at bounding box center [117, 156] width 4 height 4
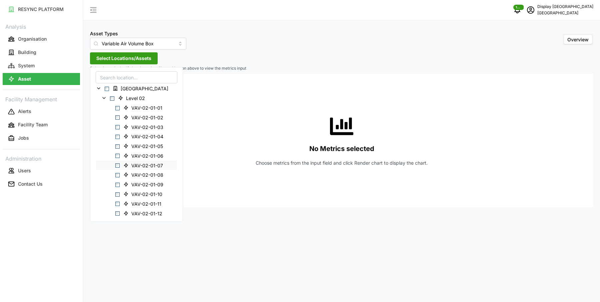
click at [118, 163] on span "Select VAV-02-01-07" at bounding box center [117, 165] width 4 height 4
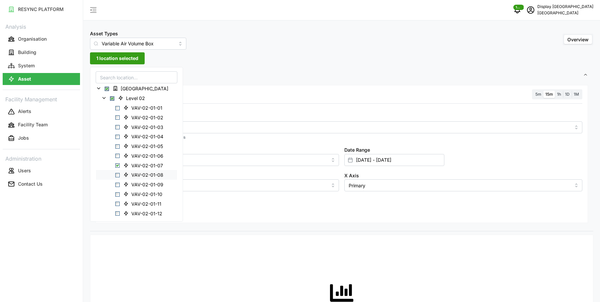
click at [119, 175] on div "VAV-02-01-08" at bounding box center [136, 175] width 81 height 10
click at [118, 175] on span "Select VAV-02-01-08" at bounding box center [117, 175] width 4 height 4
click at [118, 185] on span "Select VAV-02-01-09" at bounding box center [117, 185] width 4 height 4
click at [118, 194] on span "Select VAV-02-01-10" at bounding box center [117, 194] width 4 height 4
click at [119, 204] on span "Select VAV-02-01-11" at bounding box center [117, 204] width 4 height 4
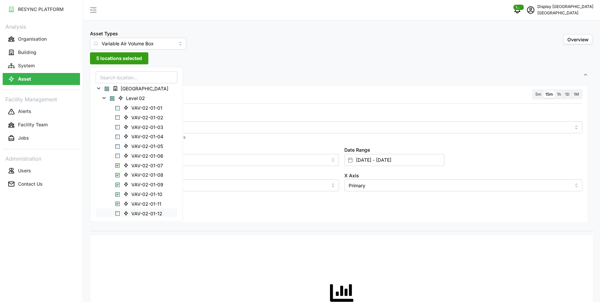
click at [118, 212] on span "Select VAV-02-01-12" at bounding box center [117, 213] width 4 height 4
click at [211, 206] on div "Resolution 5m 15m 1h 1D 1M Metric *You can only select a maximum of 5 metrics C…" at bounding box center [341, 154] width 493 height 138
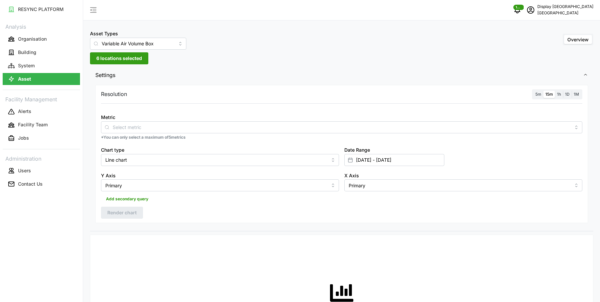
click at [183, 114] on div "Metric" at bounding box center [341, 123] width 481 height 20
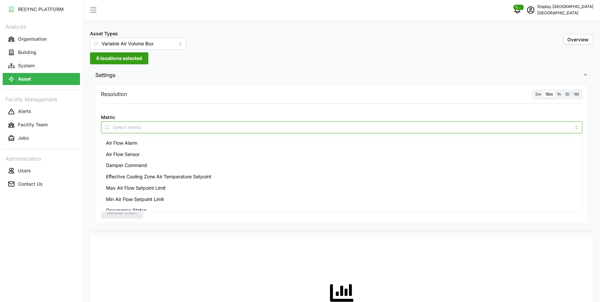
click at [178, 129] on input "Metric" at bounding box center [342, 126] width 458 height 7
click at [168, 153] on div "Air Flow Sensor" at bounding box center [342, 154] width 478 height 11
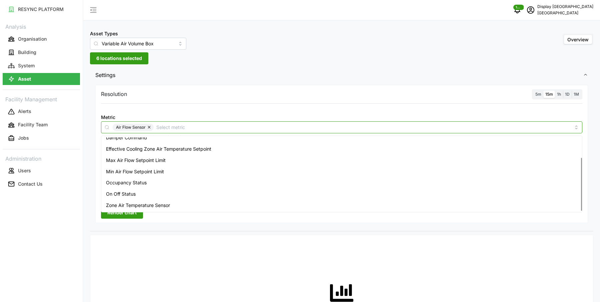
click at [144, 202] on span "Zone Air Temperature Sensor" at bounding box center [138, 205] width 64 height 7
click at [126, 214] on span "Render chart" at bounding box center [121, 212] width 29 height 11
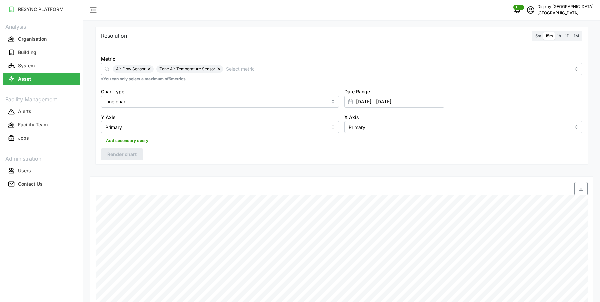
scroll to position [0, 0]
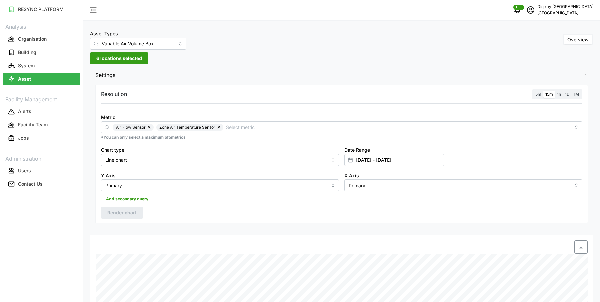
click at [118, 62] on span "6 locations selected" at bounding box center [119, 58] width 46 height 11
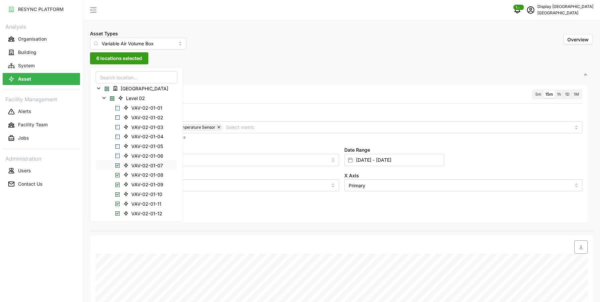
click at [121, 164] on span "VAV-02-01-07" at bounding box center [144, 165] width 47 height 8
click at [119, 176] on span "Select VAV-02-01-08" at bounding box center [117, 175] width 4 height 4
click at [118, 166] on span "Select VAV-02-01-09" at bounding box center [117, 167] width 4 height 4
click at [118, 176] on span "Select VAV-02-01-10" at bounding box center [117, 176] width 4 height 4
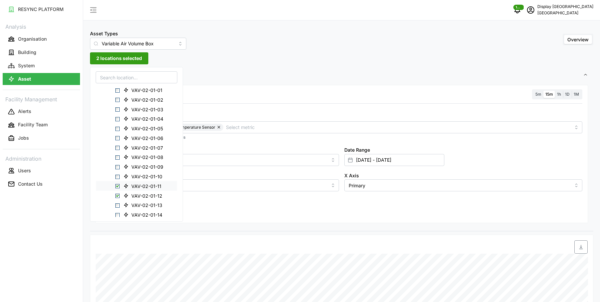
click at [118, 186] on span "Select VAV-02-01-11" at bounding box center [117, 186] width 4 height 4
click at [118, 203] on span "Select VAV-02-01-13" at bounding box center [117, 205] width 4 height 4
click at [119, 165] on span "Select VAV-02-01-12" at bounding box center [117, 166] width 4 height 4
click at [118, 184] on span "Select VAV-02-01-14" at bounding box center [117, 185] width 4 height 4
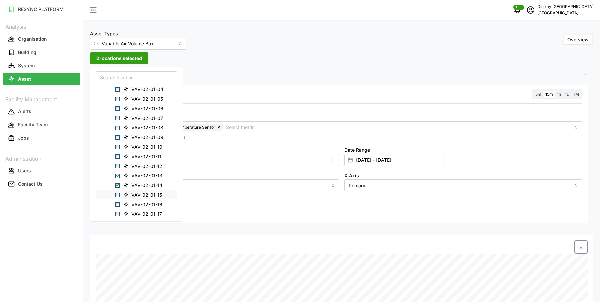
click at [117, 193] on span "Select VAV-02-01-15" at bounding box center [117, 195] width 4 height 4
click at [117, 182] on span "Select VAV-02-01-16" at bounding box center [117, 184] width 4 height 4
click at [117, 192] on span "Select VAV-02-01-17" at bounding box center [117, 194] width 4 height 4
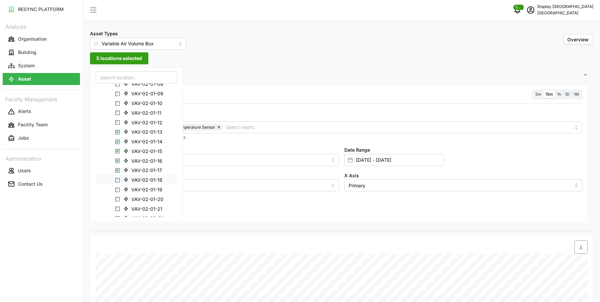
click at [117, 181] on span "Select VAV-02-01-18" at bounding box center [117, 180] width 4 height 4
click at [117, 189] on span "Select VAV-02-01-19" at bounding box center [117, 189] width 4 height 4
click at [117, 178] on span "Select VAV-02-01-20" at bounding box center [117, 178] width 4 height 4
click at [117, 186] on span "Select VAV-02-01-21" at bounding box center [117, 188] width 4 height 4
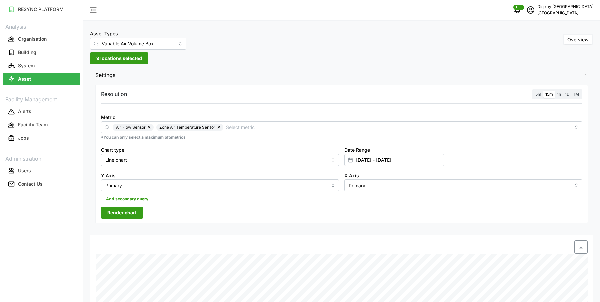
click at [193, 217] on div "Resolution 5m 15m 1h 1D 1M Metric Air Flow Sensor Zone Air Temperature Sensor *…" at bounding box center [341, 154] width 493 height 138
click at [127, 209] on span "Render chart" at bounding box center [121, 212] width 29 height 11
click at [106, 58] on span "9 locations selected" at bounding box center [119, 58] width 46 height 11
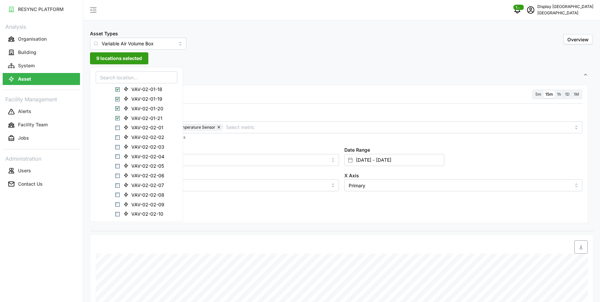
scroll to position [181, 0]
click at [118, 129] on span "Select VAV-02-02-01" at bounding box center [117, 128] width 4 height 4
click at [118, 119] on span "Select VAV-02-01-21" at bounding box center [117, 119] width 4 height 4
click at [118, 109] on span "Select VAV-02-01-20" at bounding box center [117, 109] width 4 height 4
click at [118, 99] on span "Select VAV-02-01-19" at bounding box center [117, 99] width 4 height 4
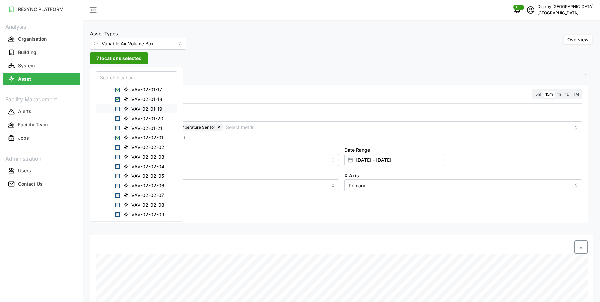
scroll to position [169, 0]
click at [117, 102] on span "Select VAV-02-01-18" at bounding box center [117, 102] width 4 height 4
click at [117, 92] on span "Select VAV-02-01-17" at bounding box center [117, 92] width 4 height 4
click at [117, 92] on span "Select VAV-02-01-15" at bounding box center [117, 94] width 4 height 4
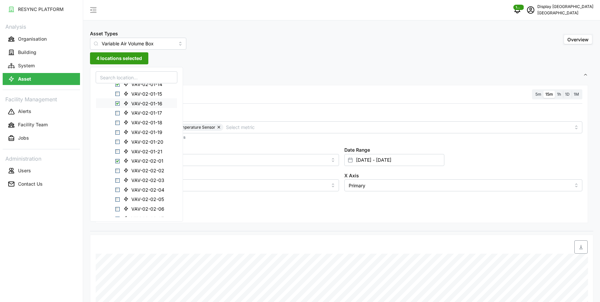
click at [118, 103] on span "Select VAV-02-01-16" at bounding box center [117, 103] width 4 height 4
click at [118, 102] on span "Select VAV-02-01-13" at bounding box center [117, 101] width 4 height 4
click at [118, 108] on span "Select VAV-02-01-14" at bounding box center [117, 110] width 4 height 4
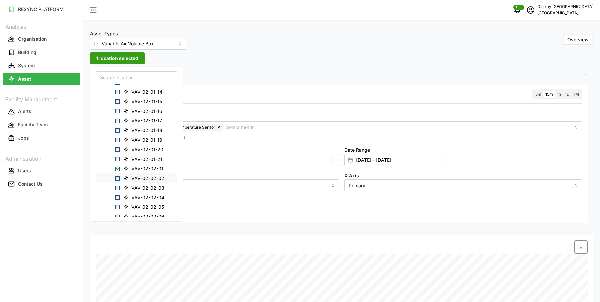
click at [117, 174] on div "VAV-02-02-02" at bounding box center [136, 178] width 81 height 10
click at [116, 177] on span "Select VAV-02-02-02" at bounding box center [117, 178] width 4 height 4
click at [118, 186] on span "Select VAV-02-02-03" at bounding box center [117, 188] width 4 height 4
click at [118, 173] on span "Select VAV-02-02-04" at bounding box center [117, 174] width 4 height 4
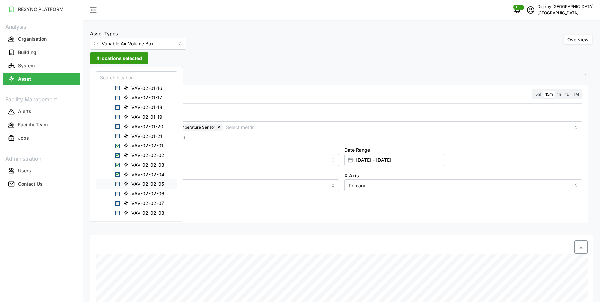
click at [117, 181] on div "VAV-02-02-05" at bounding box center [136, 184] width 81 height 10
click at [117, 184] on span "Select VAV-02-02-05" at bounding box center [117, 184] width 4 height 4
click at [119, 197] on div "VAV-02-02-06" at bounding box center [136, 194] width 81 height 10
click at [117, 193] on span "Select VAV-02-02-06" at bounding box center [117, 194] width 4 height 4
click at [118, 199] on div "VAV-02-02-07" at bounding box center [136, 203] width 81 height 10
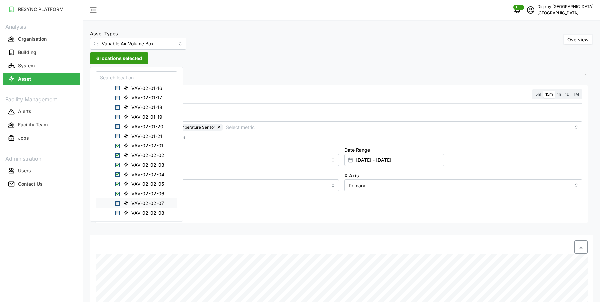
click at [118, 203] on span "Select VAV-02-02-07" at bounding box center [117, 203] width 4 height 4
click at [118, 197] on div "VAV-02-02-08" at bounding box center [136, 194] width 81 height 10
click at [117, 195] on span "Select VAV-02-02-08" at bounding box center [117, 194] width 4 height 4
click at [117, 200] on div "VAV-02-02-09" at bounding box center [136, 204] width 81 height 10
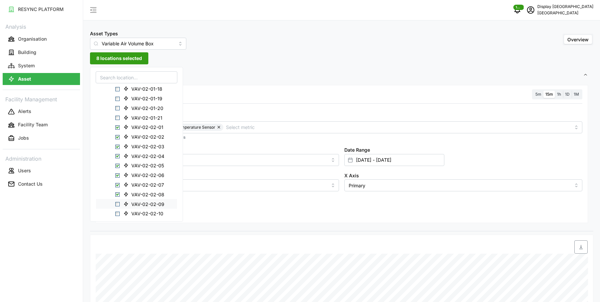
click at [116, 205] on span "Select VAV-02-02-09" at bounding box center [117, 204] width 4 height 4
click at [116, 192] on span "Select VAV-02-02-10" at bounding box center [117, 193] width 4 height 4
click at [219, 222] on div "Resolution 5m 15m 1h 1D 1M Metric Air Flow Sensor Zone Air Temperature Sensor *…" at bounding box center [341, 154] width 493 height 138
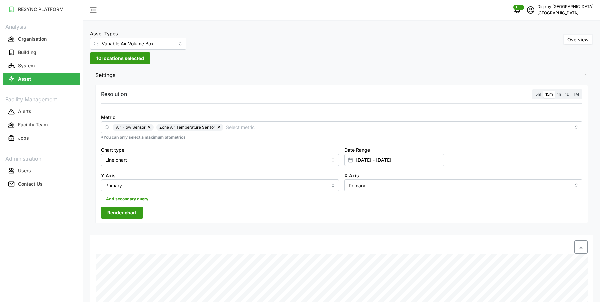
click at [131, 219] on div "Resolution 5m 15m 1h 1D 1M Metric Air Flow Sensor Zone Air Temperature Sensor *…" at bounding box center [341, 154] width 493 height 138
click at [131, 214] on span "Render chart" at bounding box center [121, 212] width 29 height 11
click at [108, 62] on span "10 locations selected" at bounding box center [120, 58] width 48 height 11
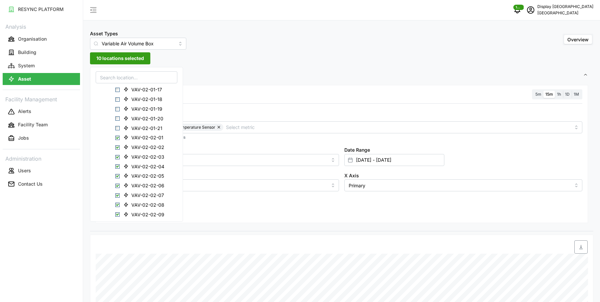
scroll to position [172, 0]
click at [119, 138] on span "Select VAV-02-02-01" at bounding box center [117, 137] width 4 height 4
click at [118, 144] on div "VAV-02-02-02" at bounding box center [136, 147] width 81 height 10
click at [118, 146] on span "Select VAV-02-02-02" at bounding box center [117, 147] width 4 height 4
click at [118, 154] on span "Select VAV-02-02-03" at bounding box center [117, 156] width 4 height 4
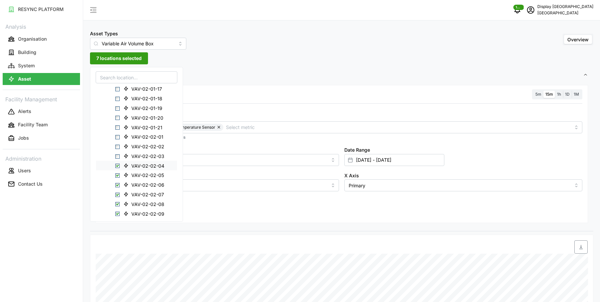
click at [118, 163] on div "VAV-02-02-04" at bounding box center [136, 166] width 81 height 10
click at [118, 166] on span "Select VAV-02-02-04" at bounding box center [117, 166] width 4 height 4
click at [118, 176] on span "Select VAV-02-02-05" at bounding box center [117, 175] width 4 height 4
click at [118, 168] on span "Select VAV-02-02-06" at bounding box center [117, 170] width 4 height 4
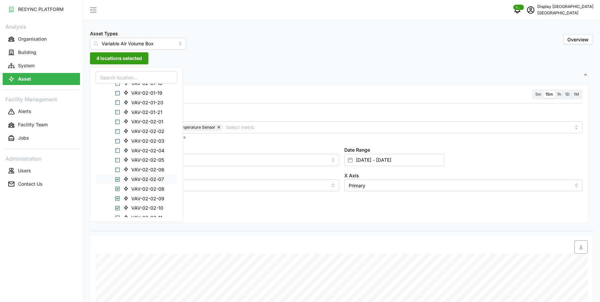
click at [118, 175] on div "VAV-02-02-07" at bounding box center [136, 179] width 81 height 10
click at [118, 178] on span "Select VAV-02-02-07" at bounding box center [117, 179] width 4 height 4
click at [118, 189] on span "Select VAV-02-02-08" at bounding box center [117, 189] width 4 height 4
click at [117, 183] on span "Select VAV-02-02-09" at bounding box center [117, 184] width 4 height 4
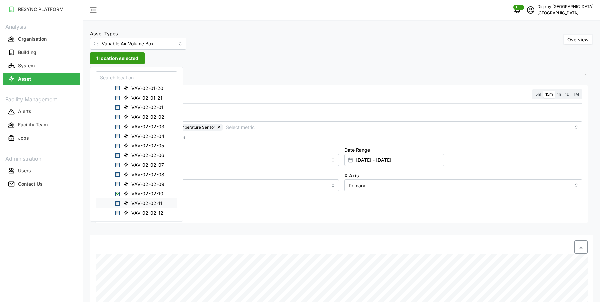
click at [116, 202] on span "Select VAV-02-02-11" at bounding box center [117, 203] width 4 height 4
click at [117, 194] on span "Select VAV-02-02-10" at bounding box center [117, 194] width 4 height 4
click at [117, 191] on span "Select VAV-02-02-12" at bounding box center [117, 192] width 4 height 4
click at [118, 203] on span "Select VAV-02-02-13" at bounding box center [117, 202] width 4 height 4
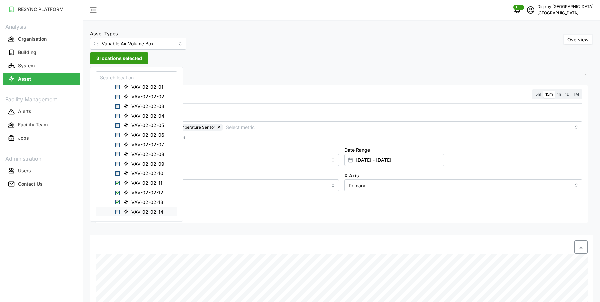
click at [118, 210] on span "Select VAV-02-02-14" at bounding box center [117, 212] width 4 height 4
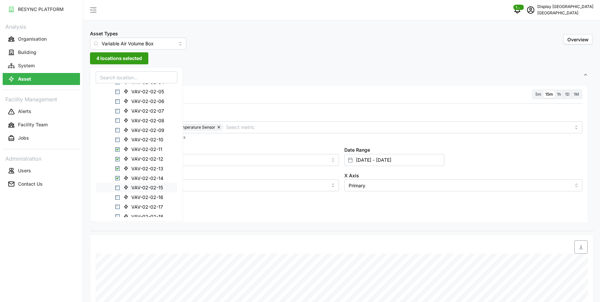
click at [116, 190] on div "VAV-02-02-15" at bounding box center [136, 188] width 81 height 10
click at [116, 188] on span "Select VAV-02-02-15" at bounding box center [117, 188] width 4 height 4
click at [117, 195] on span "Select VAV-02-02-16" at bounding box center [117, 197] width 4 height 4
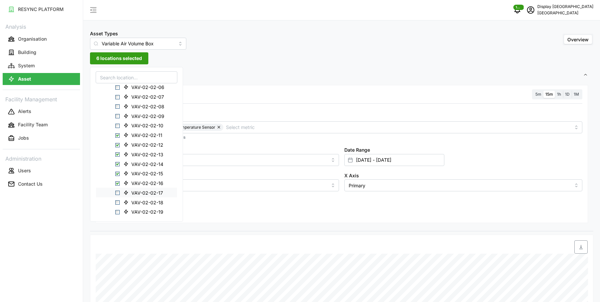
click at [118, 191] on span "Select VAV-02-02-17" at bounding box center [117, 193] width 4 height 4
click at [118, 200] on span "Select VAV-02-02-18" at bounding box center [117, 202] width 4 height 4
click at [117, 195] on div "VAV-02-02-19" at bounding box center [136, 198] width 81 height 10
click at [118, 198] on span "Select VAV-02-02-19" at bounding box center [117, 198] width 4 height 4
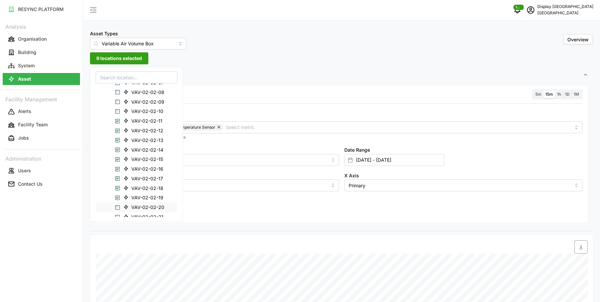
click at [118, 206] on span "Select VAV-02-02-20" at bounding box center [117, 207] width 4 height 4
click at [118, 198] on span "Select VAV-02-02-21" at bounding box center [117, 197] width 4 height 4
click at [118, 202] on div "VAV-02-02-22" at bounding box center [136, 206] width 81 height 10
click at [118, 204] on span "Select VAV-02-02-22" at bounding box center [117, 206] width 4 height 4
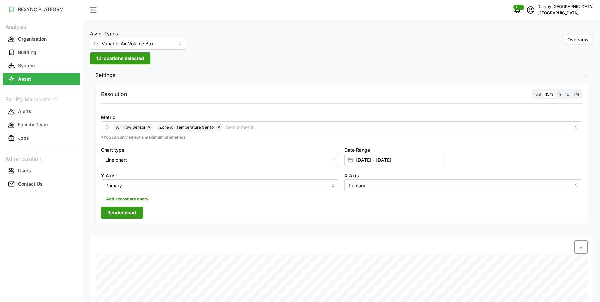
click at [213, 210] on div "Resolution 5m 15m 1h 1D 1M Metric Air Flow Sensor Zone Air Temperature Sensor *…" at bounding box center [341, 154] width 493 height 138
click at [120, 213] on span "Render chart" at bounding box center [121, 212] width 29 height 11
